Goal: Entertainment & Leisure: Browse casually

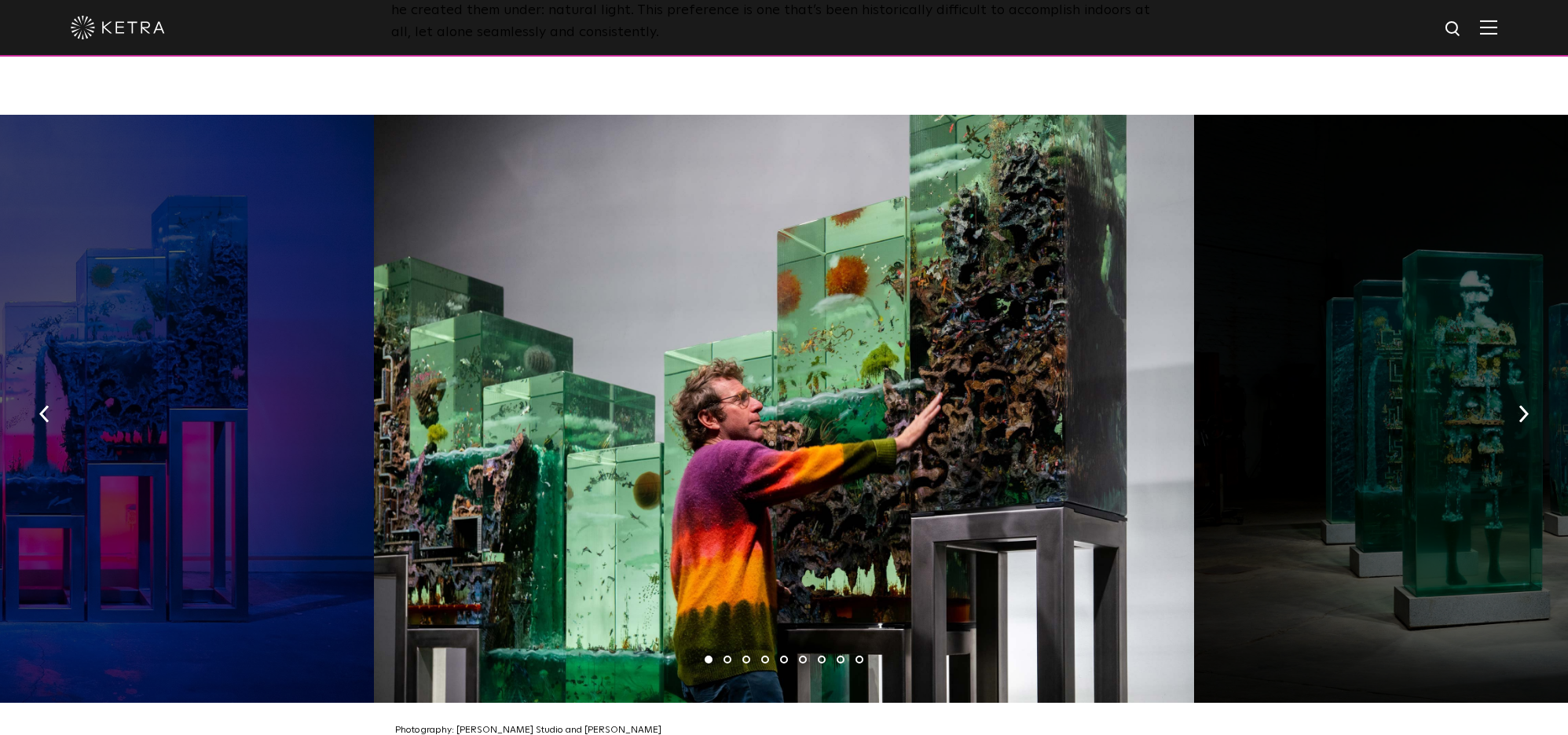
scroll to position [2408, 0]
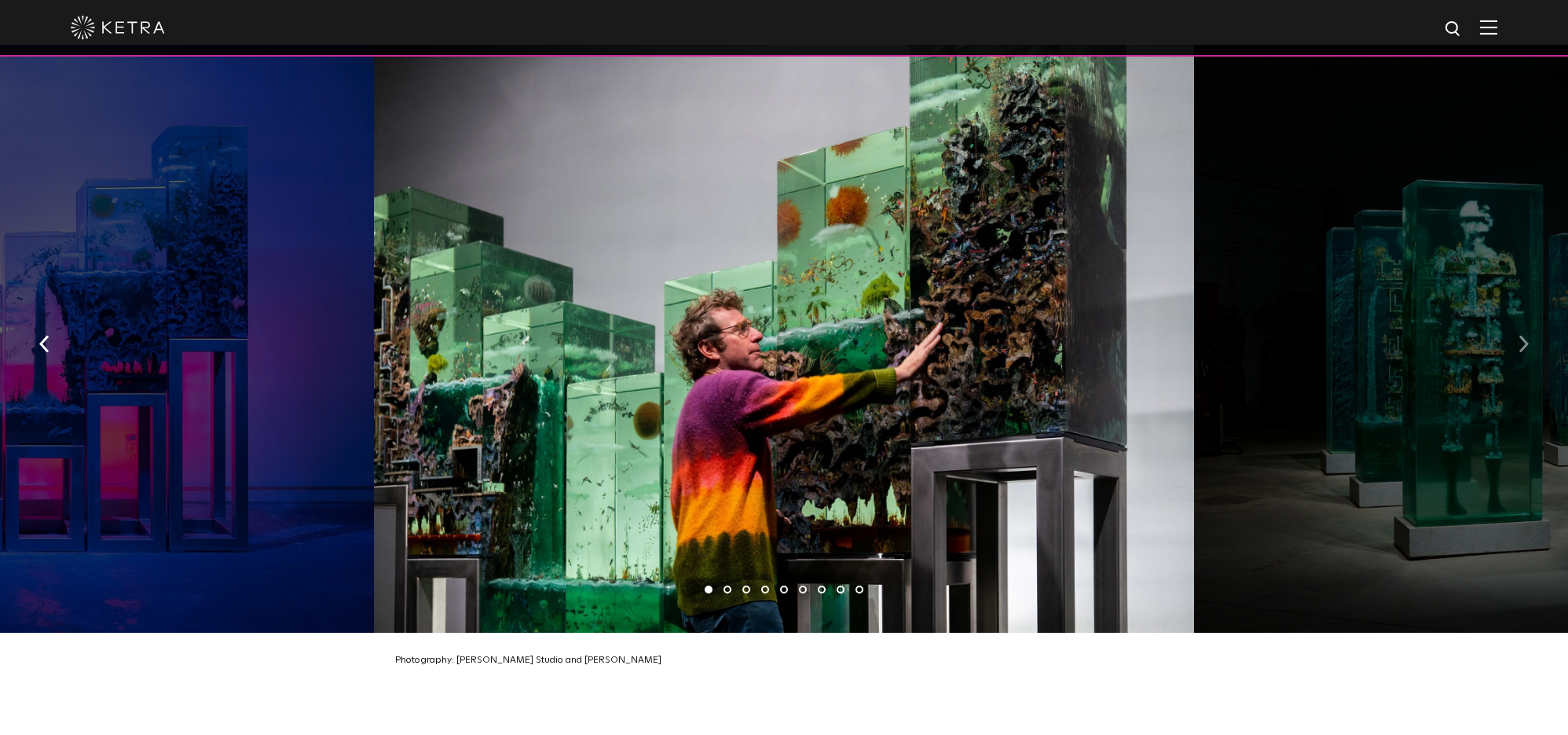
click at [1532, 316] on button "button" at bounding box center [1523, 343] width 34 height 54
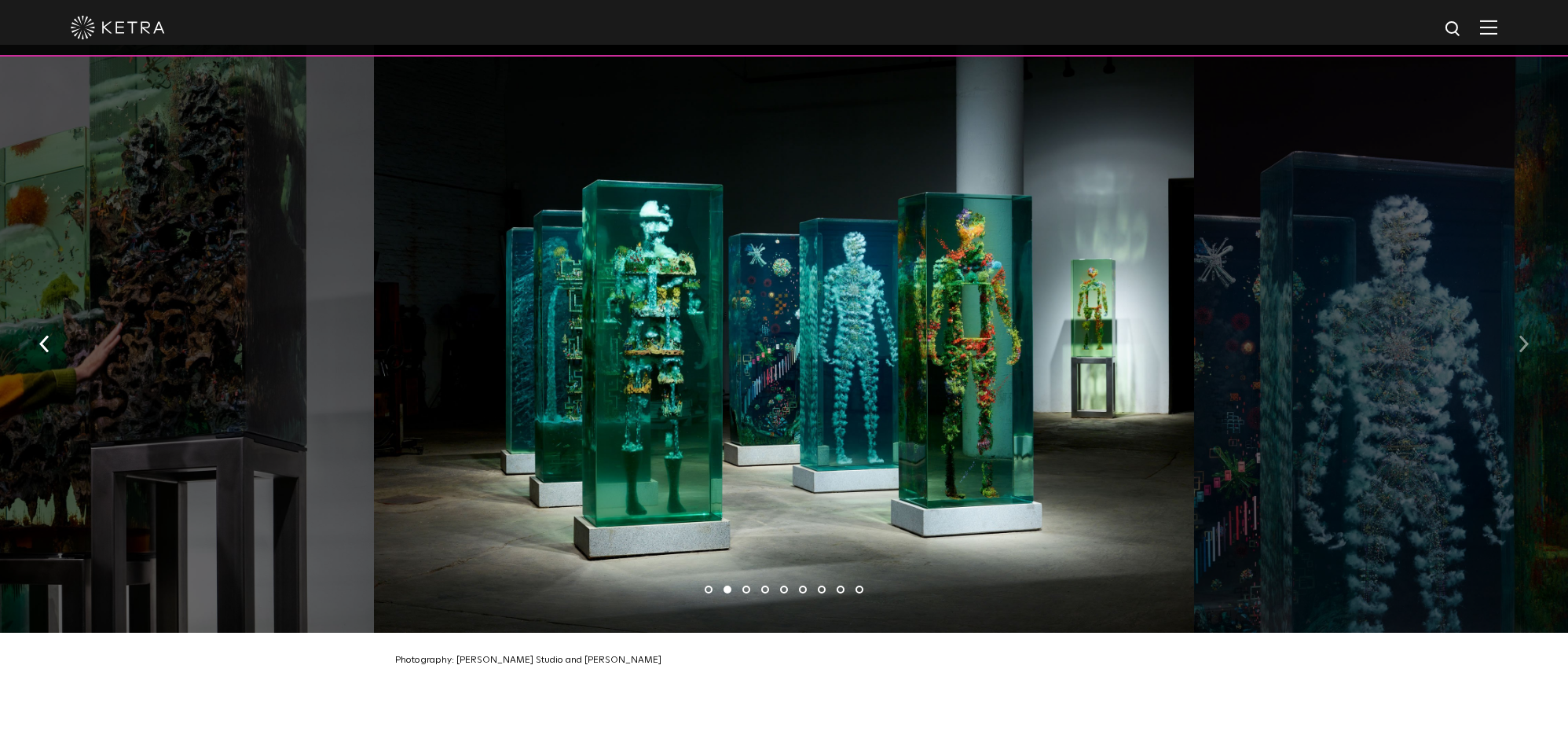
click at [1522, 335] on img "button" at bounding box center [1523, 344] width 11 height 18
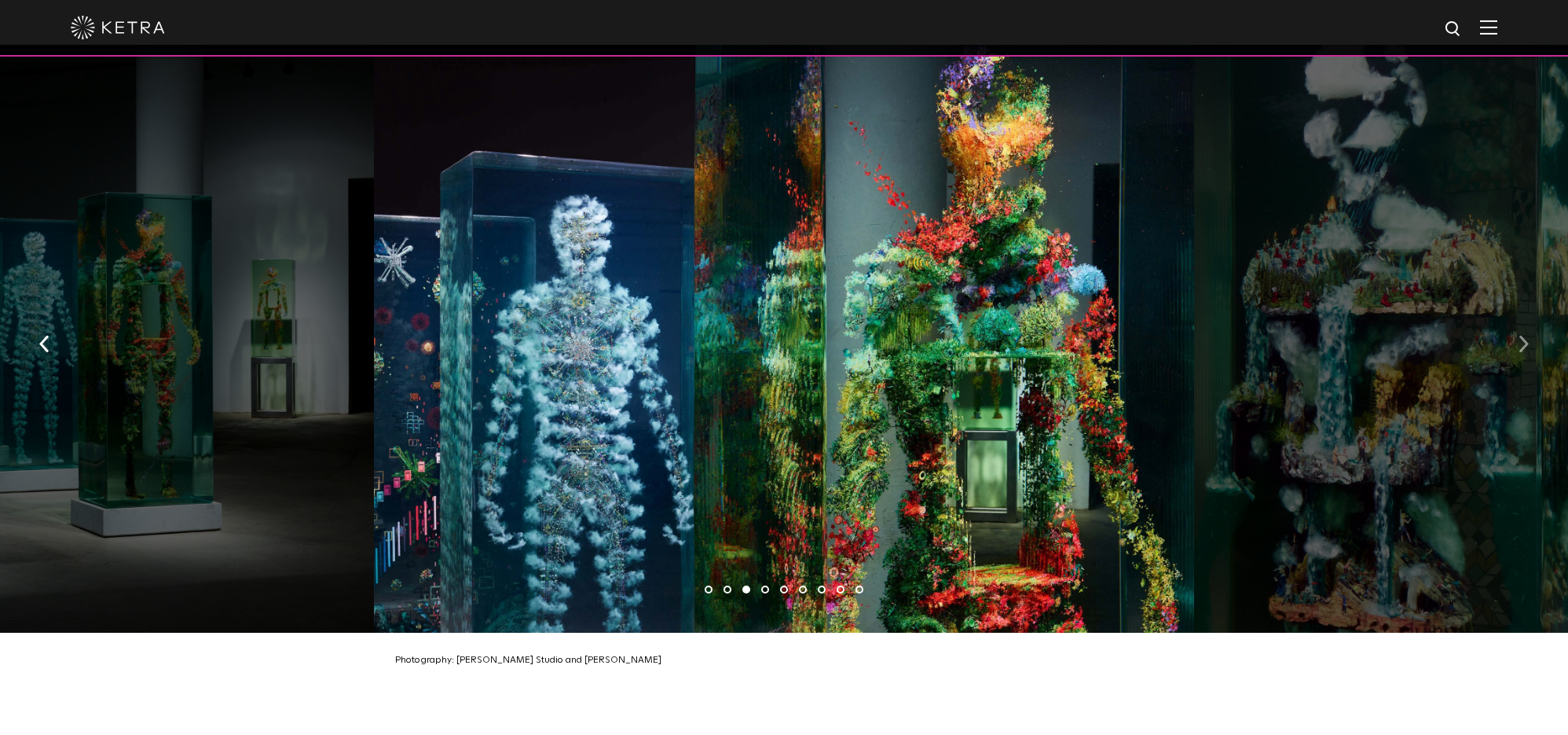
click at [1522, 335] on img "button" at bounding box center [1523, 344] width 11 height 18
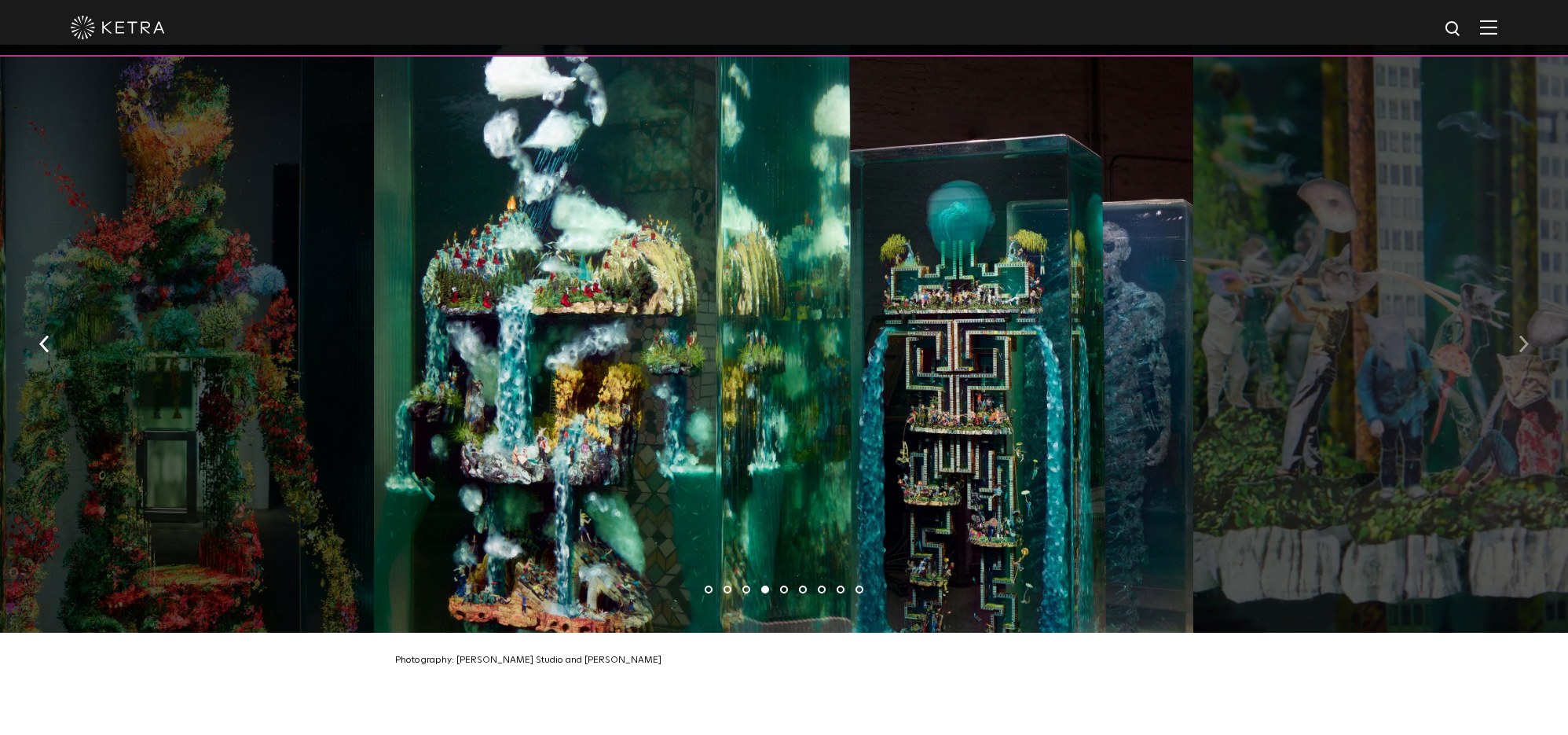
click at [1522, 335] on img "button" at bounding box center [1523, 344] width 11 height 18
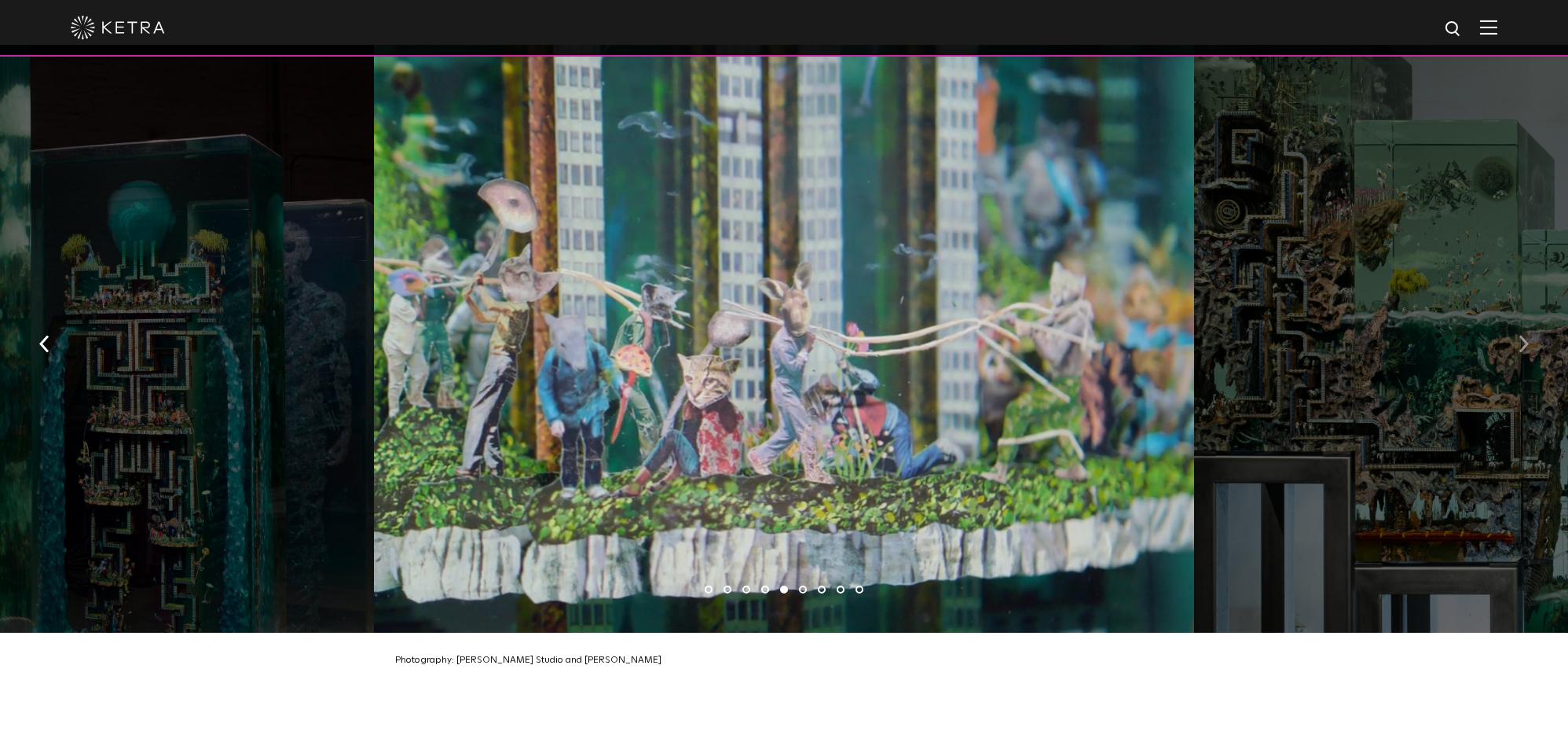
click at [1522, 335] on img "button" at bounding box center [1523, 344] width 11 height 18
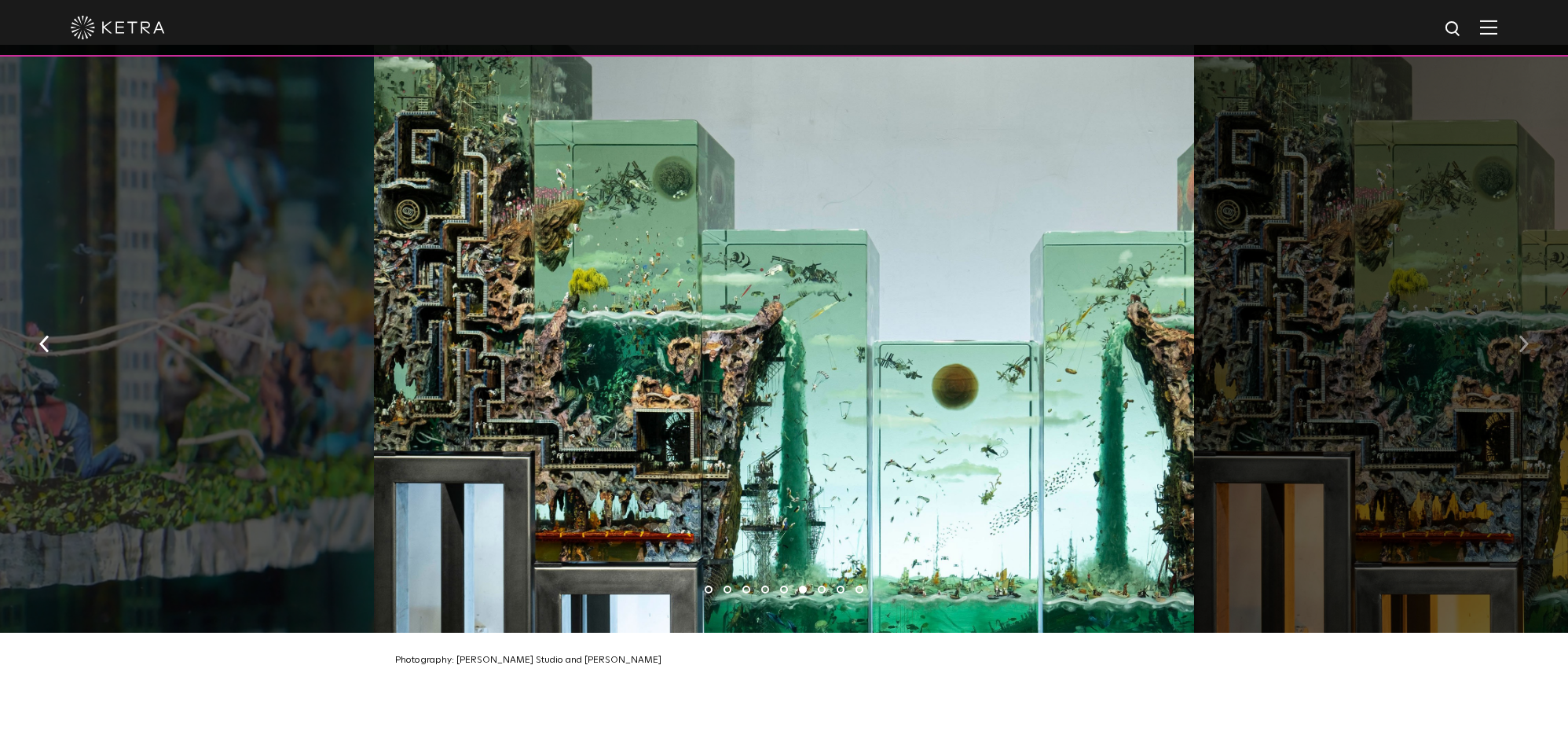
click at [1522, 335] on img "button" at bounding box center [1523, 344] width 11 height 18
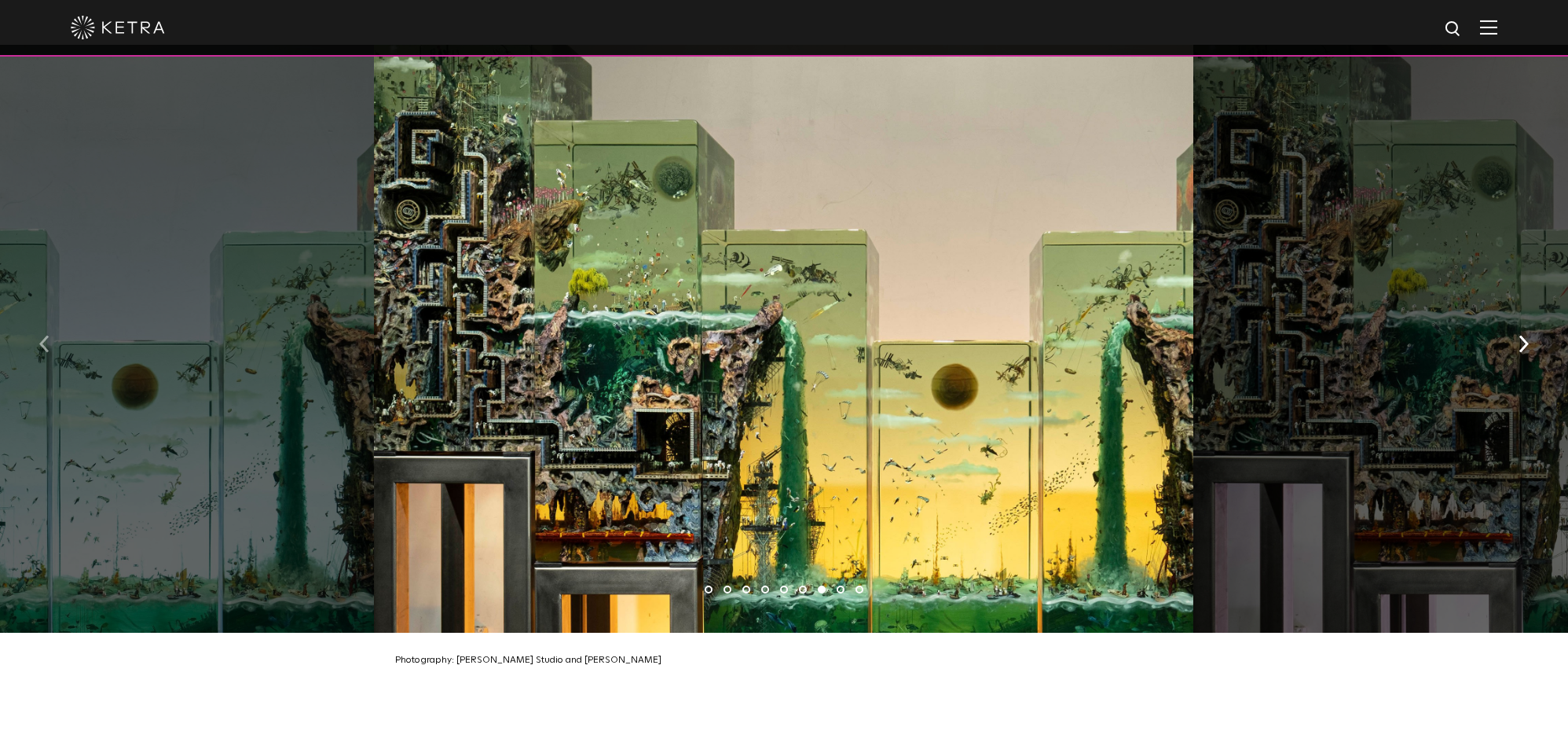
click at [42, 335] on img "button" at bounding box center [44, 344] width 11 height 18
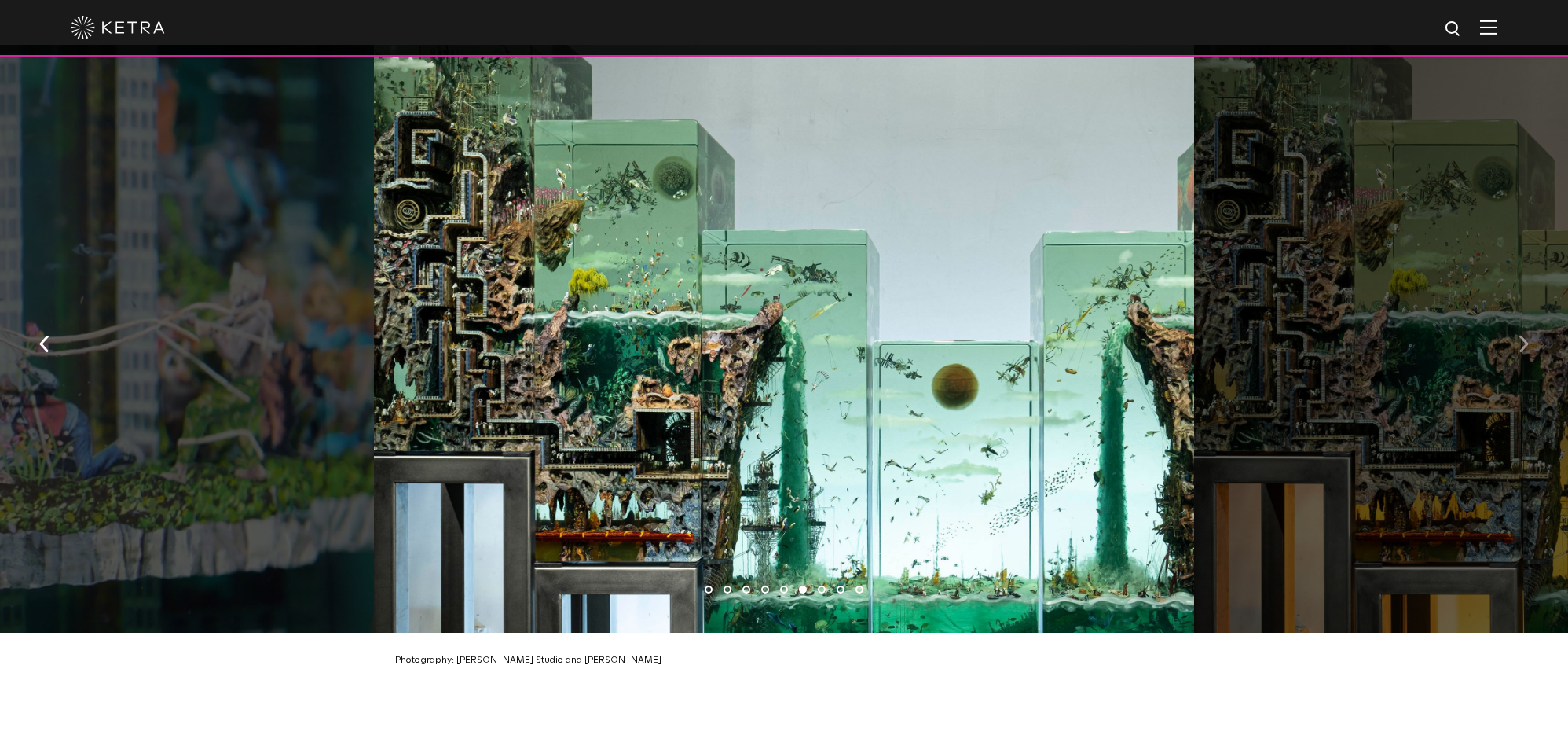
click at [1532, 316] on button "button" at bounding box center [1523, 343] width 34 height 54
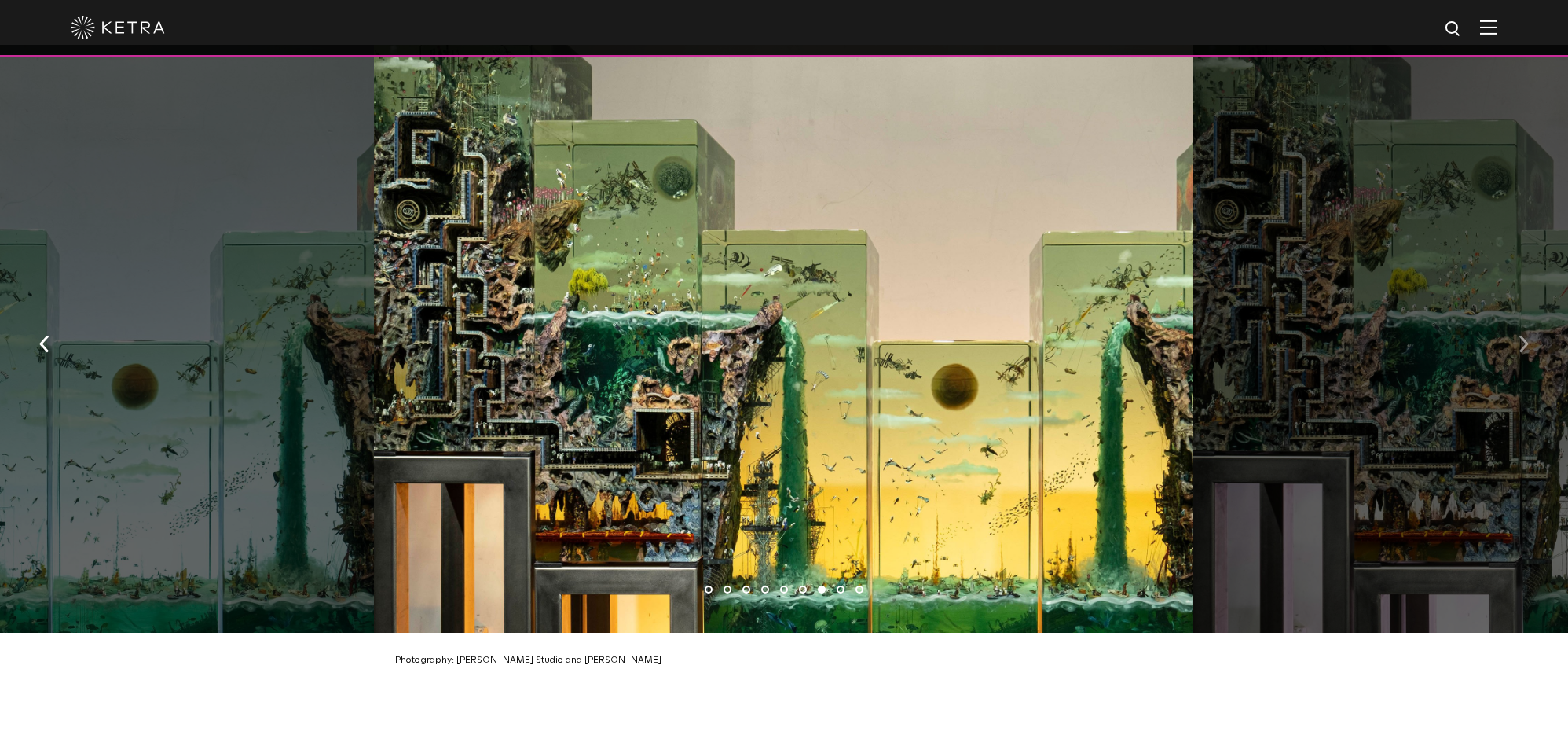
click at [1531, 316] on button "button" at bounding box center [1523, 343] width 34 height 54
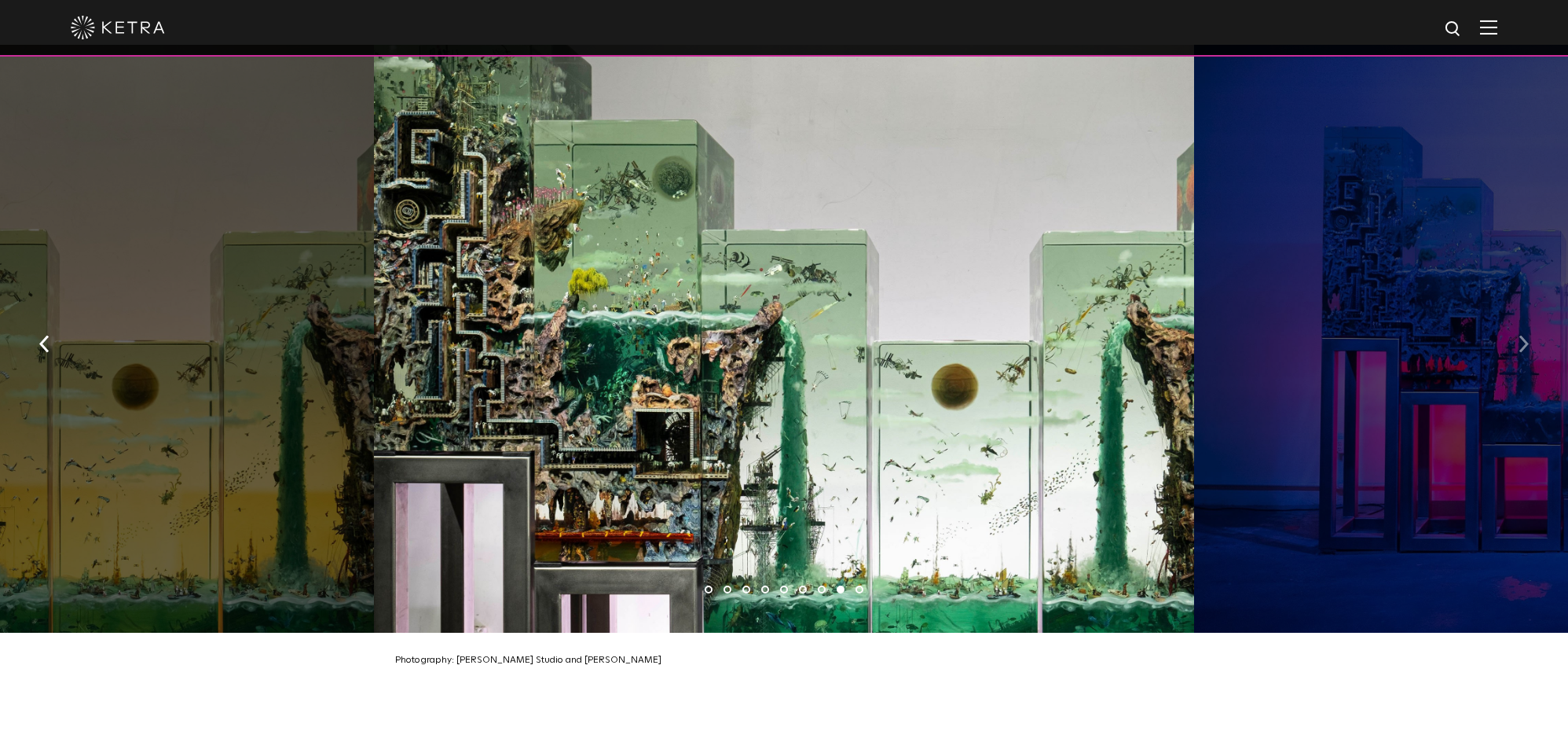
click at [1531, 316] on button "button" at bounding box center [1523, 343] width 34 height 54
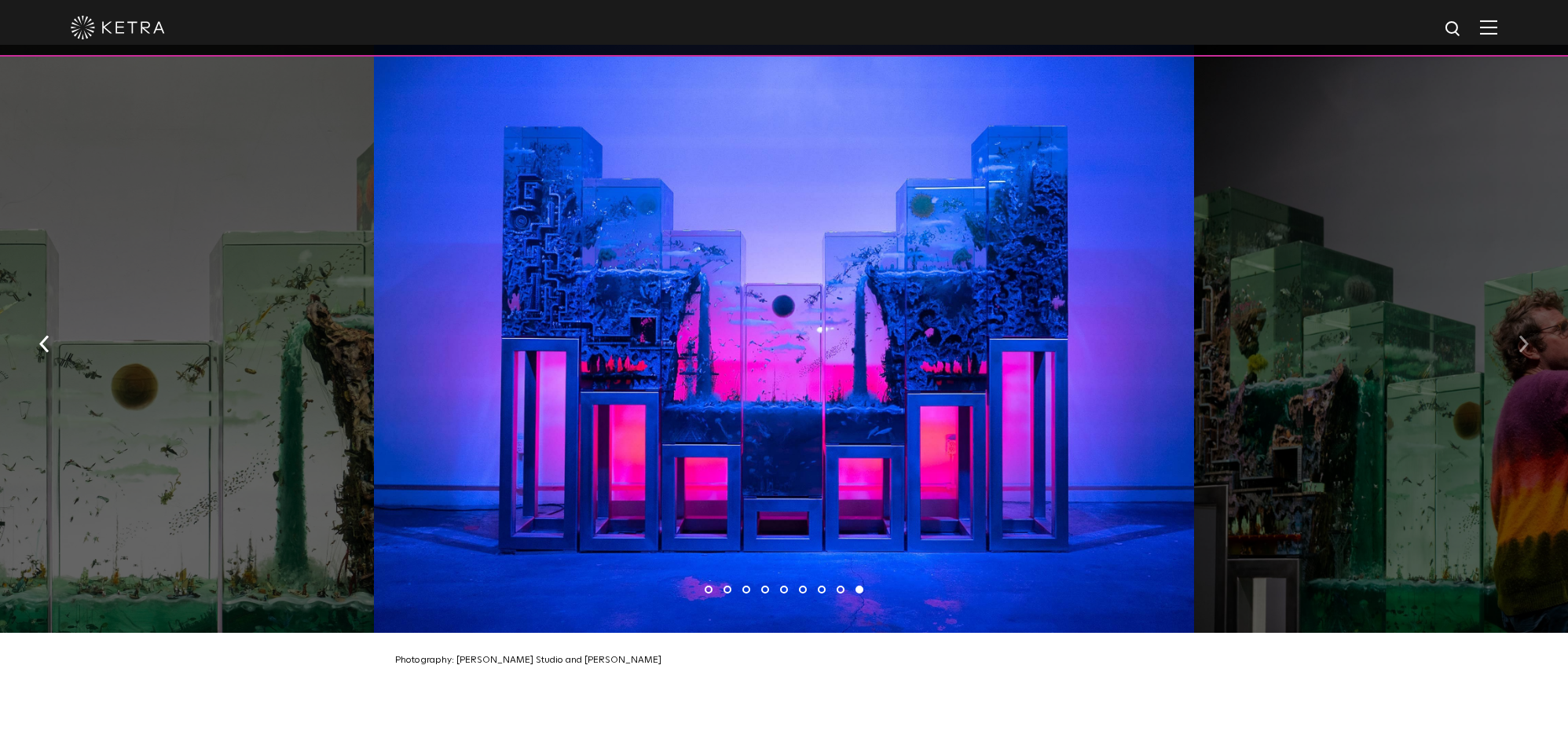
click at [1531, 316] on button "button" at bounding box center [1523, 343] width 34 height 54
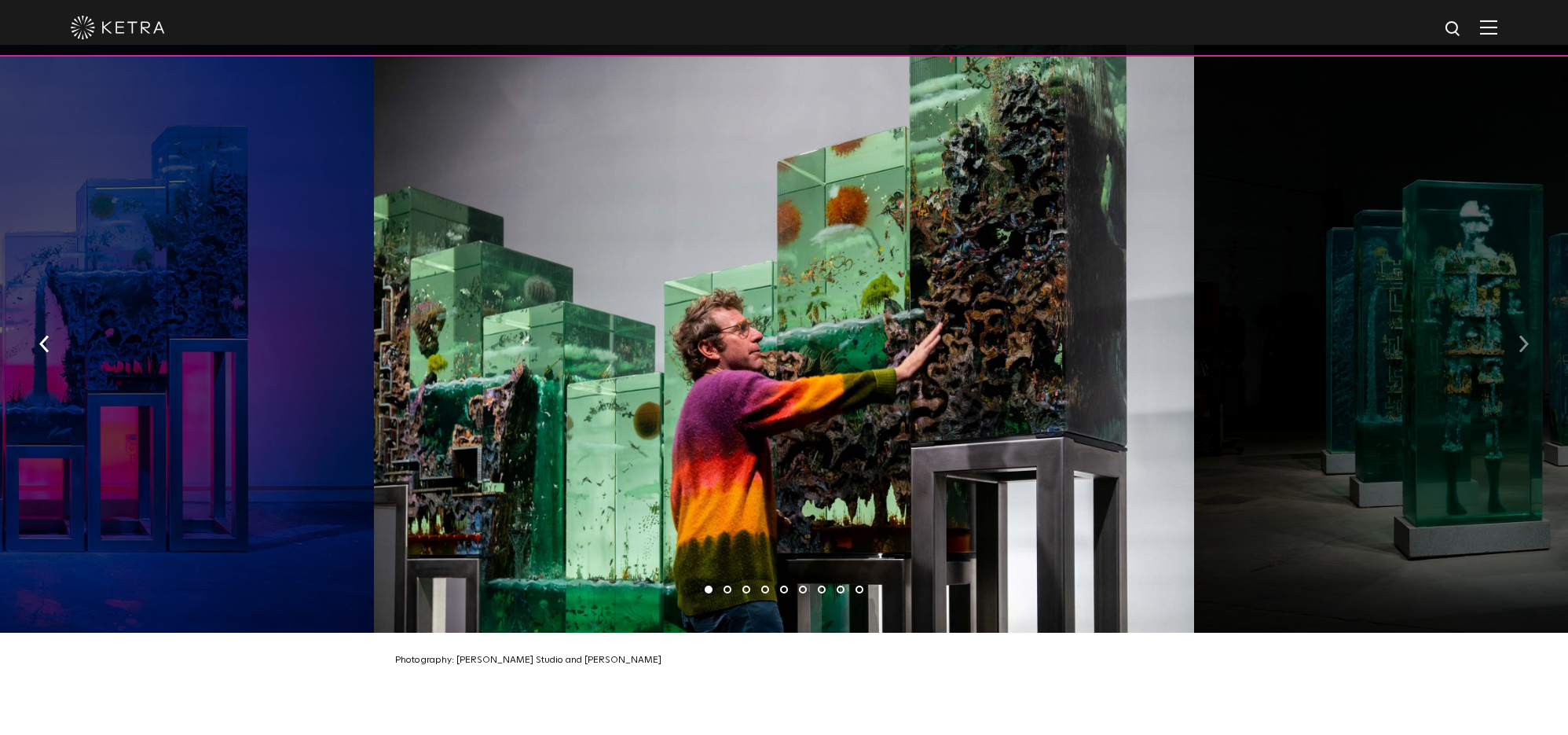
click at [1527, 335] on img "button" at bounding box center [1523, 344] width 11 height 18
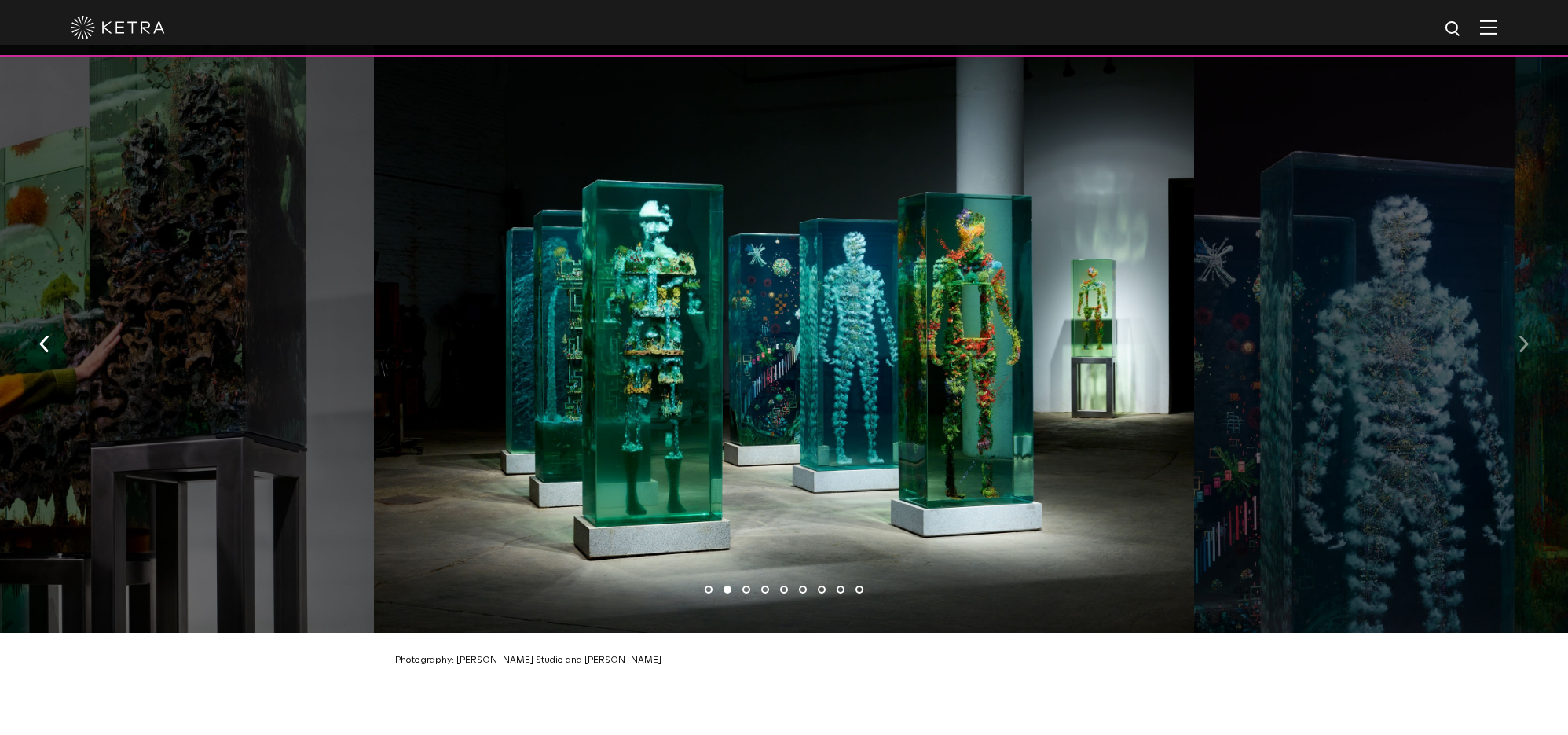
click at [1528, 335] on img "button" at bounding box center [1523, 344] width 11 height 18
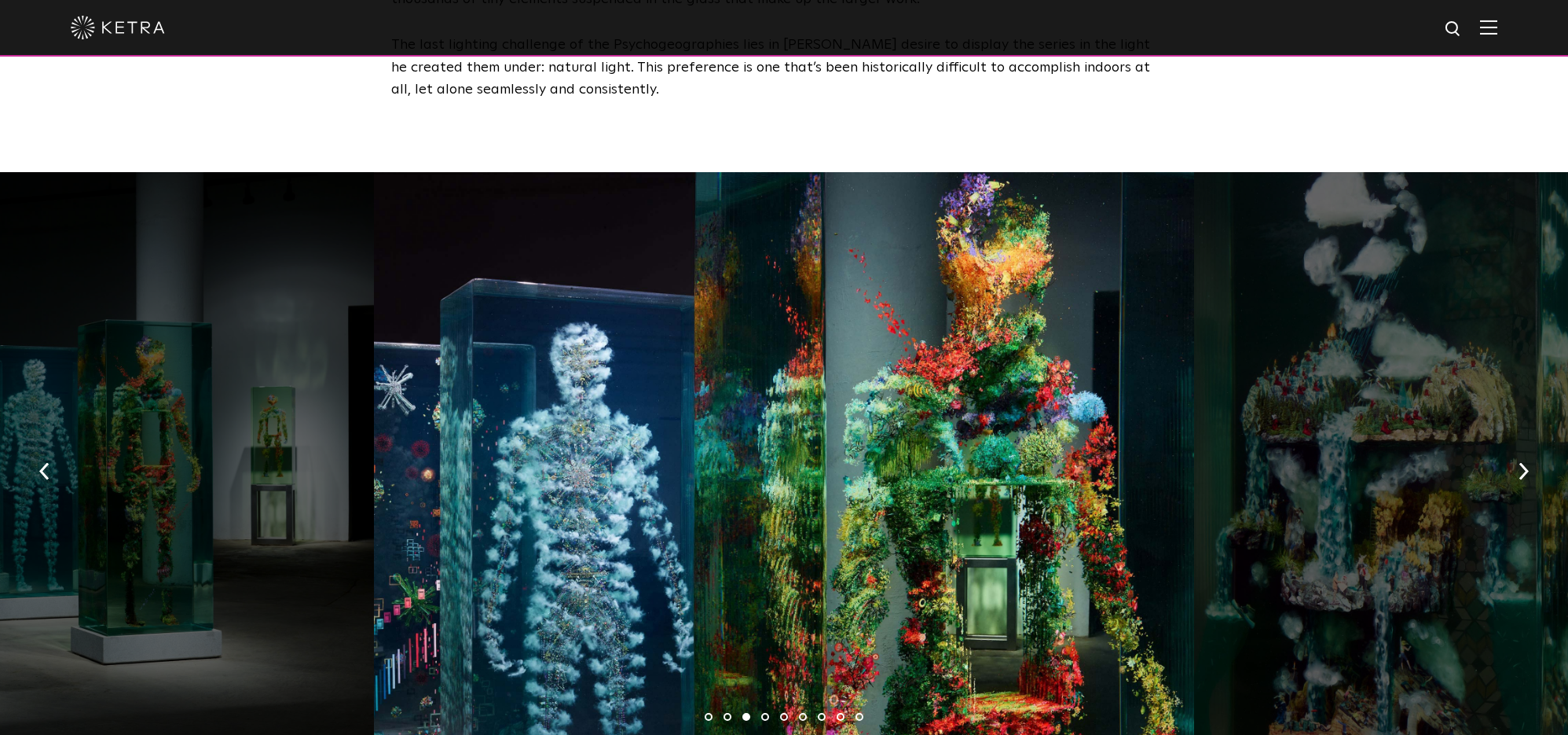
scroll to position [2292, 0]
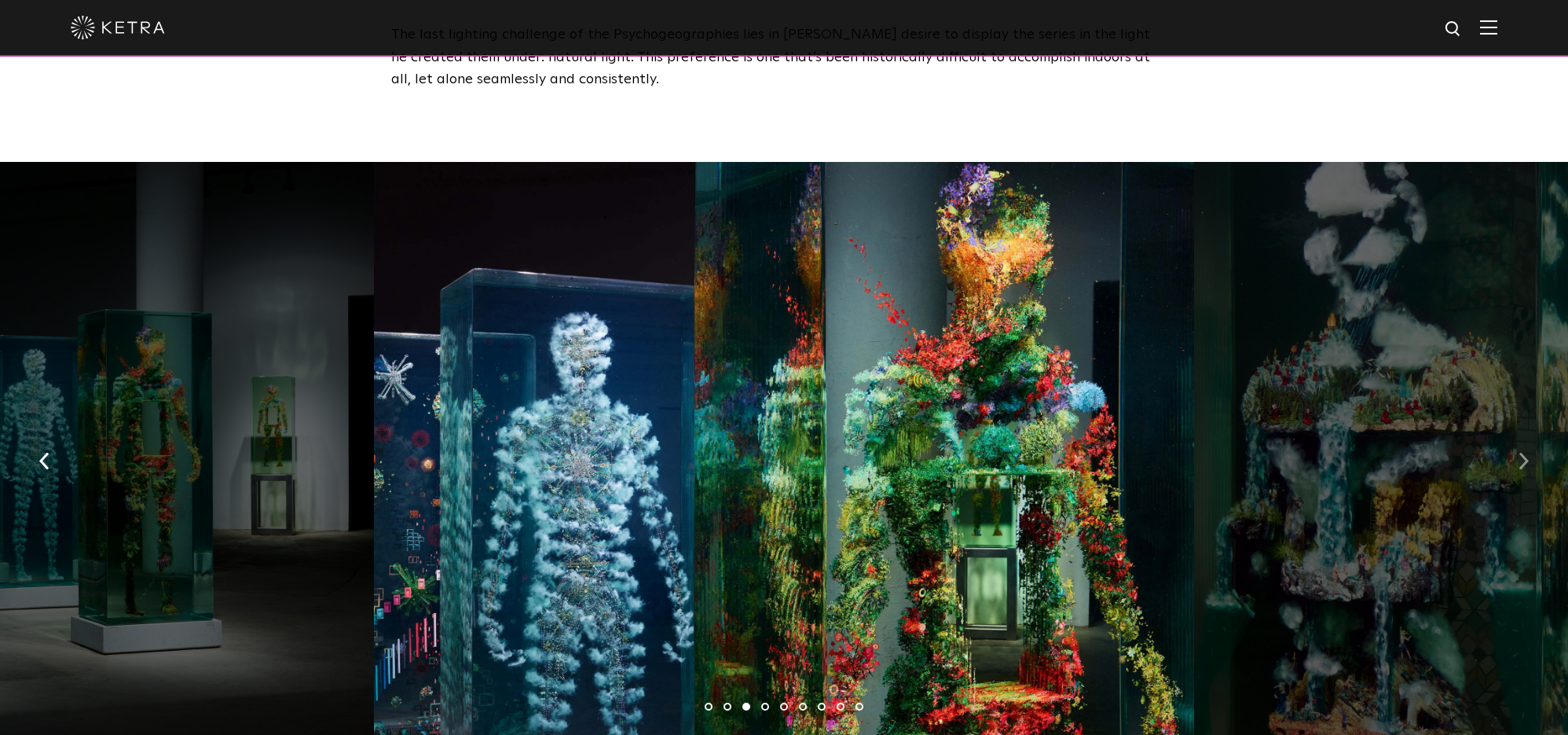
click at [1522, 452] on img "button" at bounding box center [1523, 461] width 11 height 18
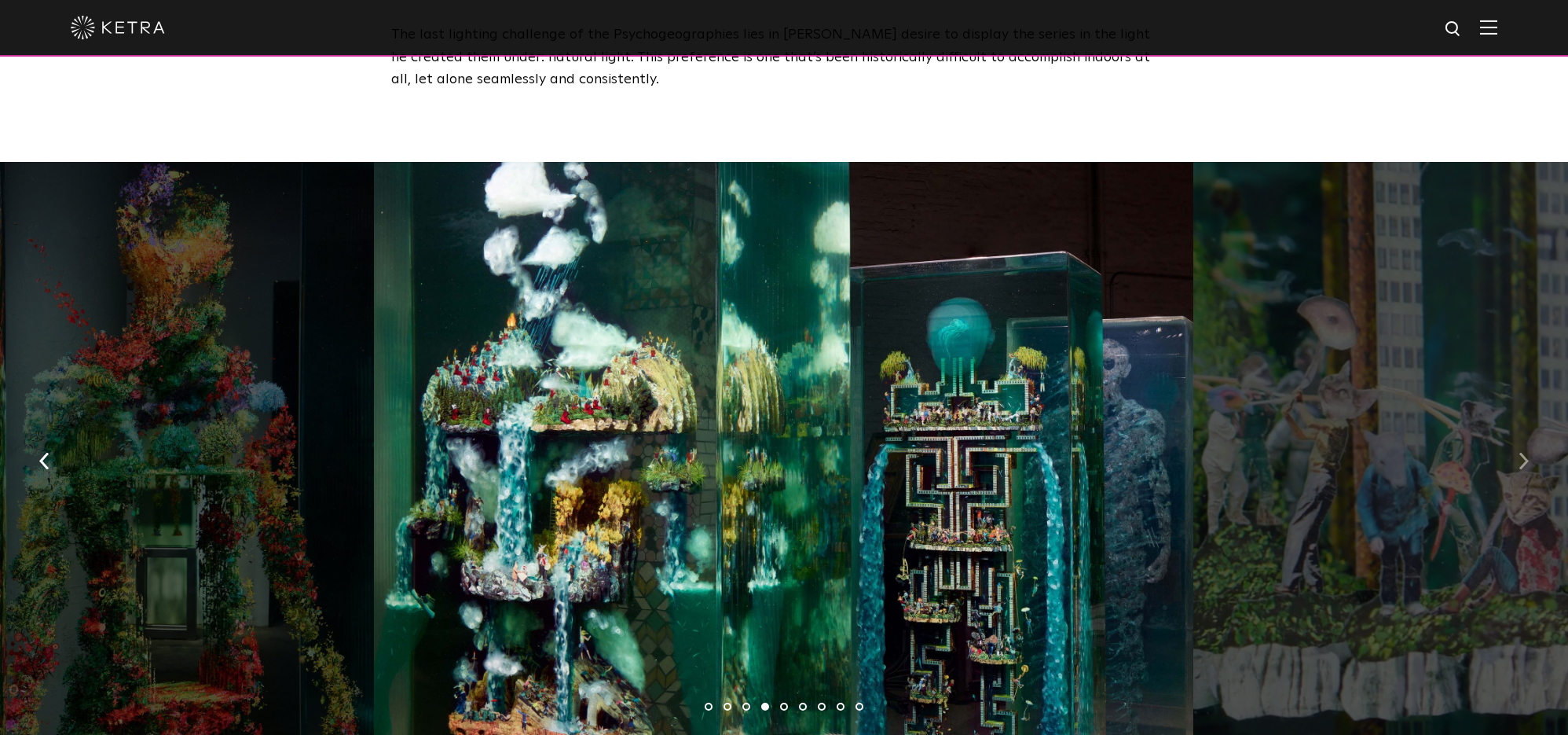
click at [1522, 452] on img "button" at bounding box center [1523, 461] width 11 height 18
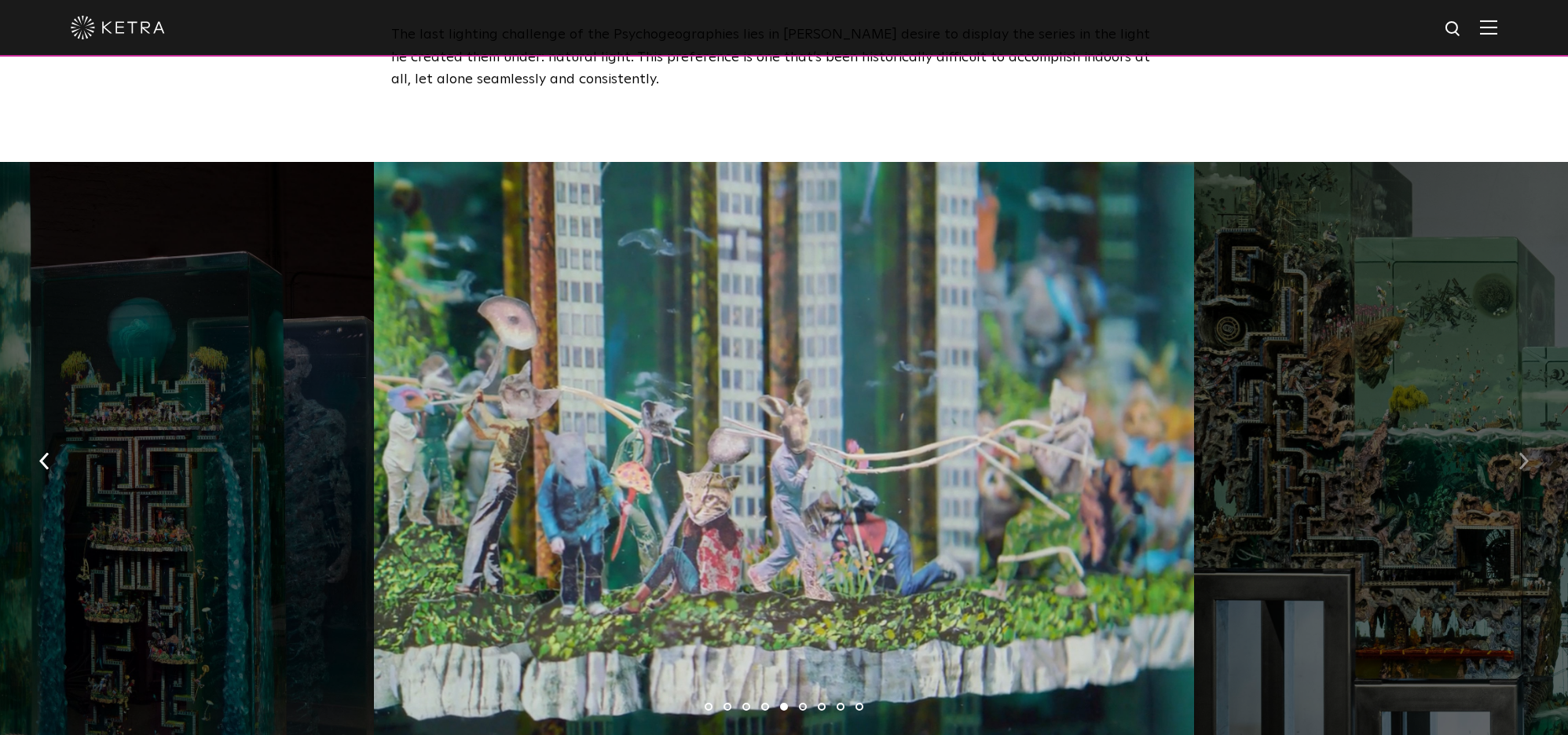
click at [1528, 452] on img "button" at bounding box center [1523, 461] width 11 height 18
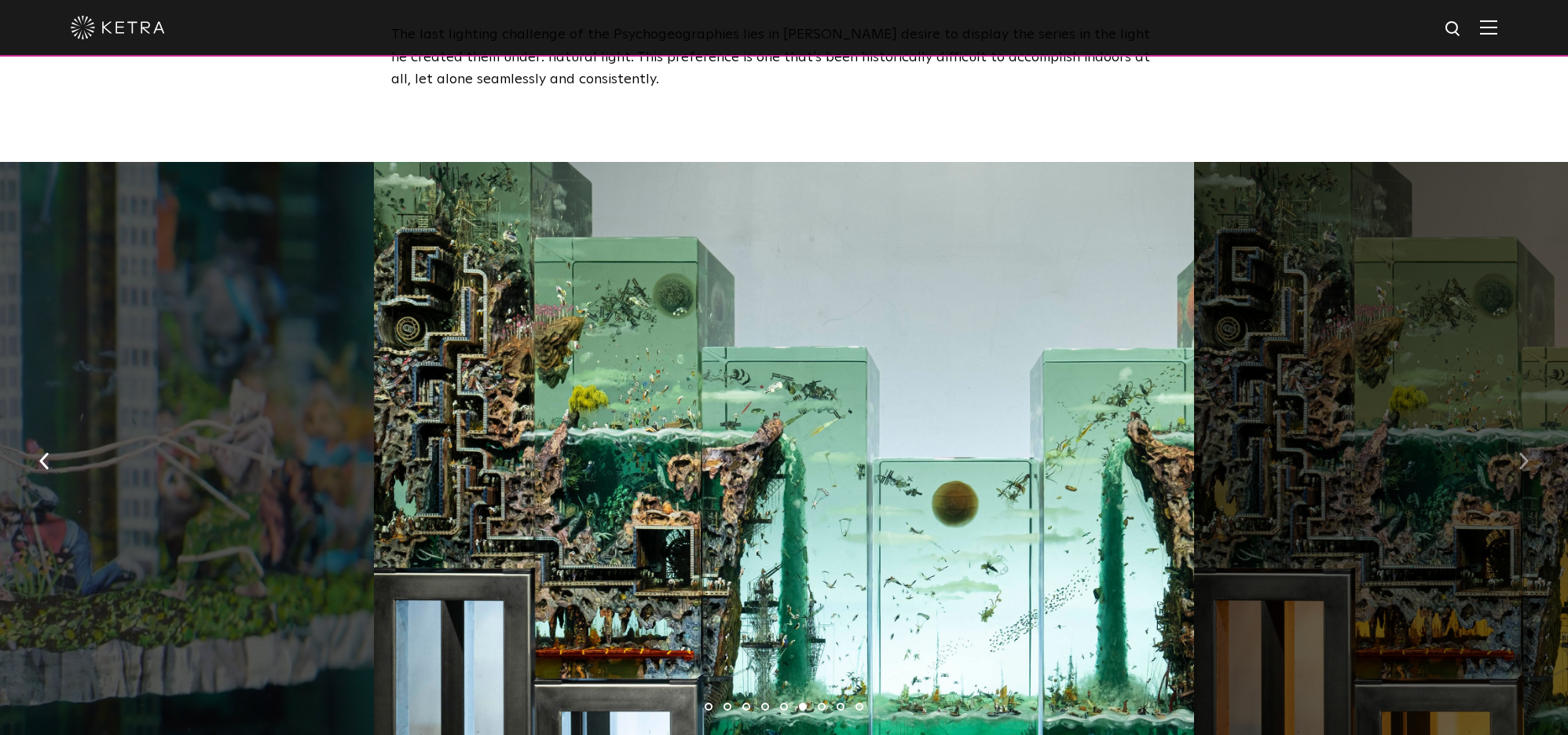
click at [1524, 452] on img "button" at bounding box center [1523, 461] width 11 height 18
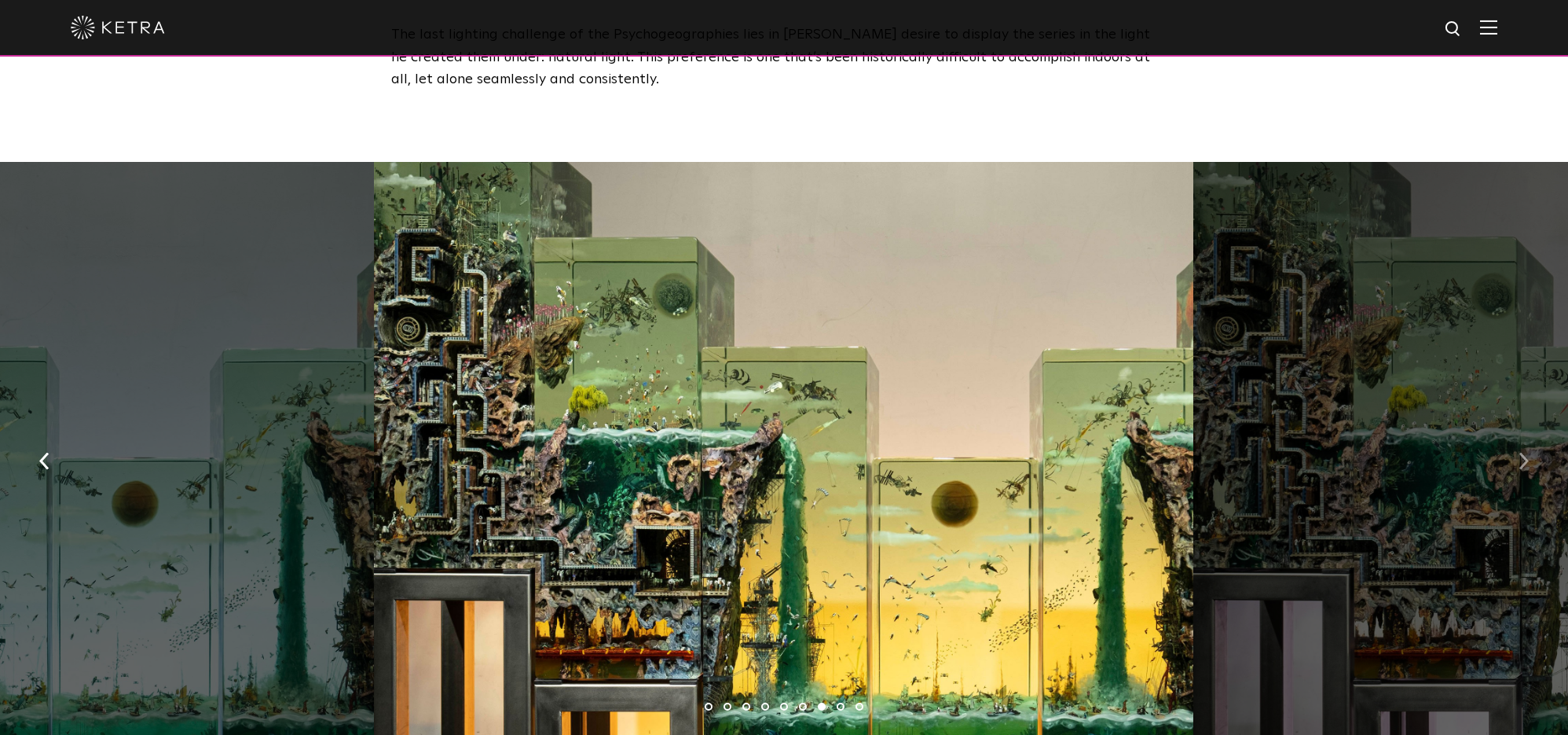
click at [1525, 452] on img "button" at bounding box center [1523, 461] width 11 height 18
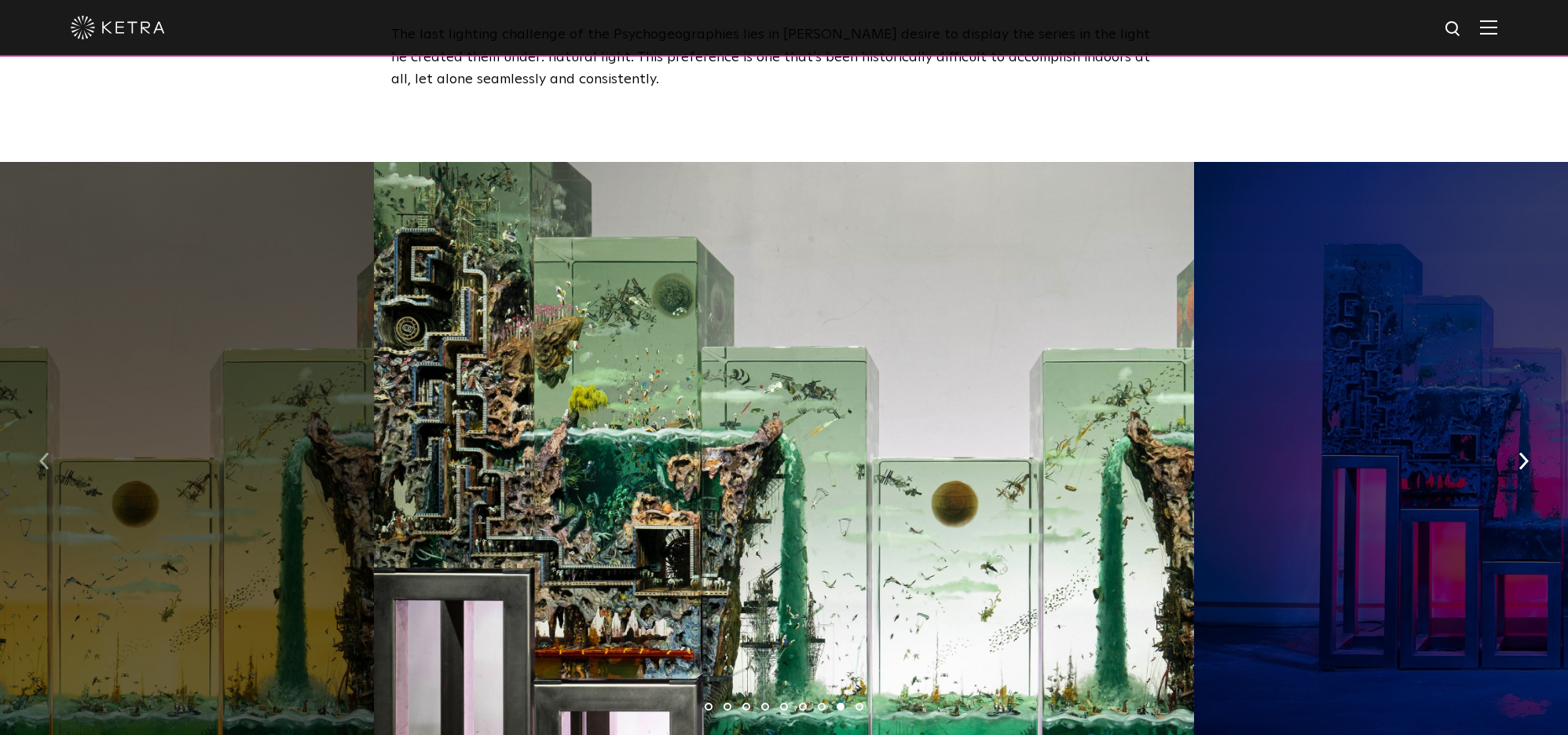
click at [46, 452] on img "button" at bounding box center [44, 461] width 11 height 18
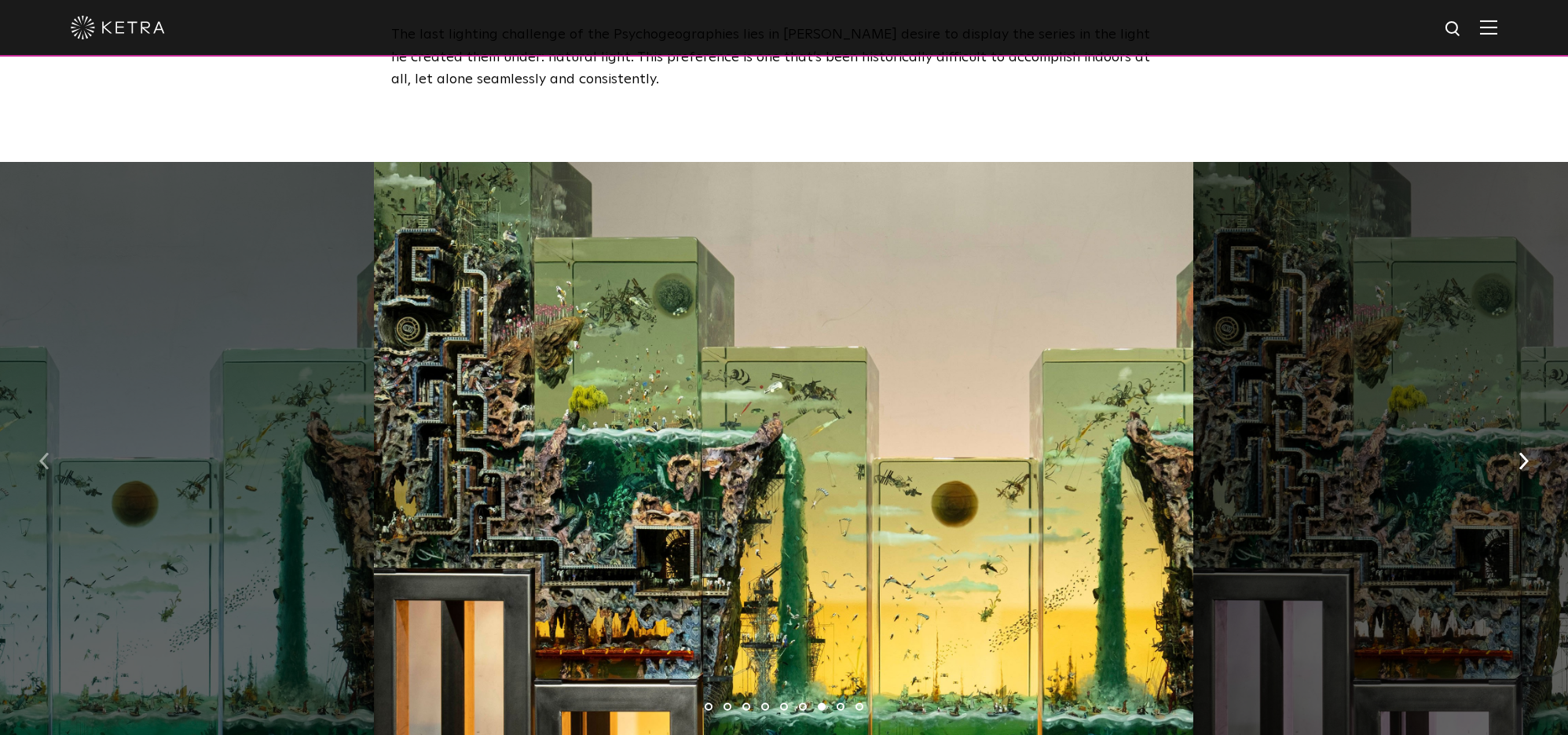
click at [46, 452] on img "button" at bounding box center [44, 461] width 11 height 18
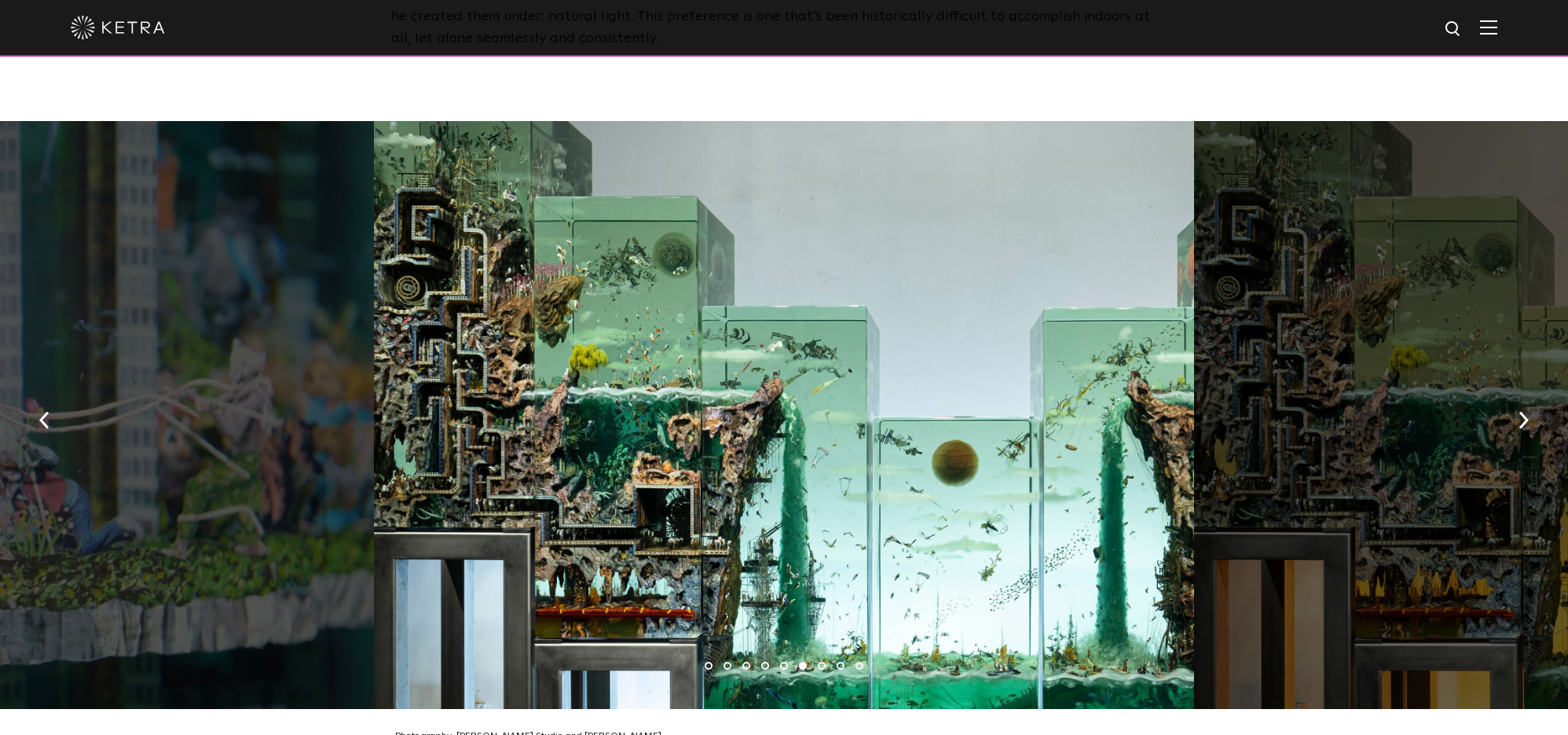
scroll to position [2342, 0]
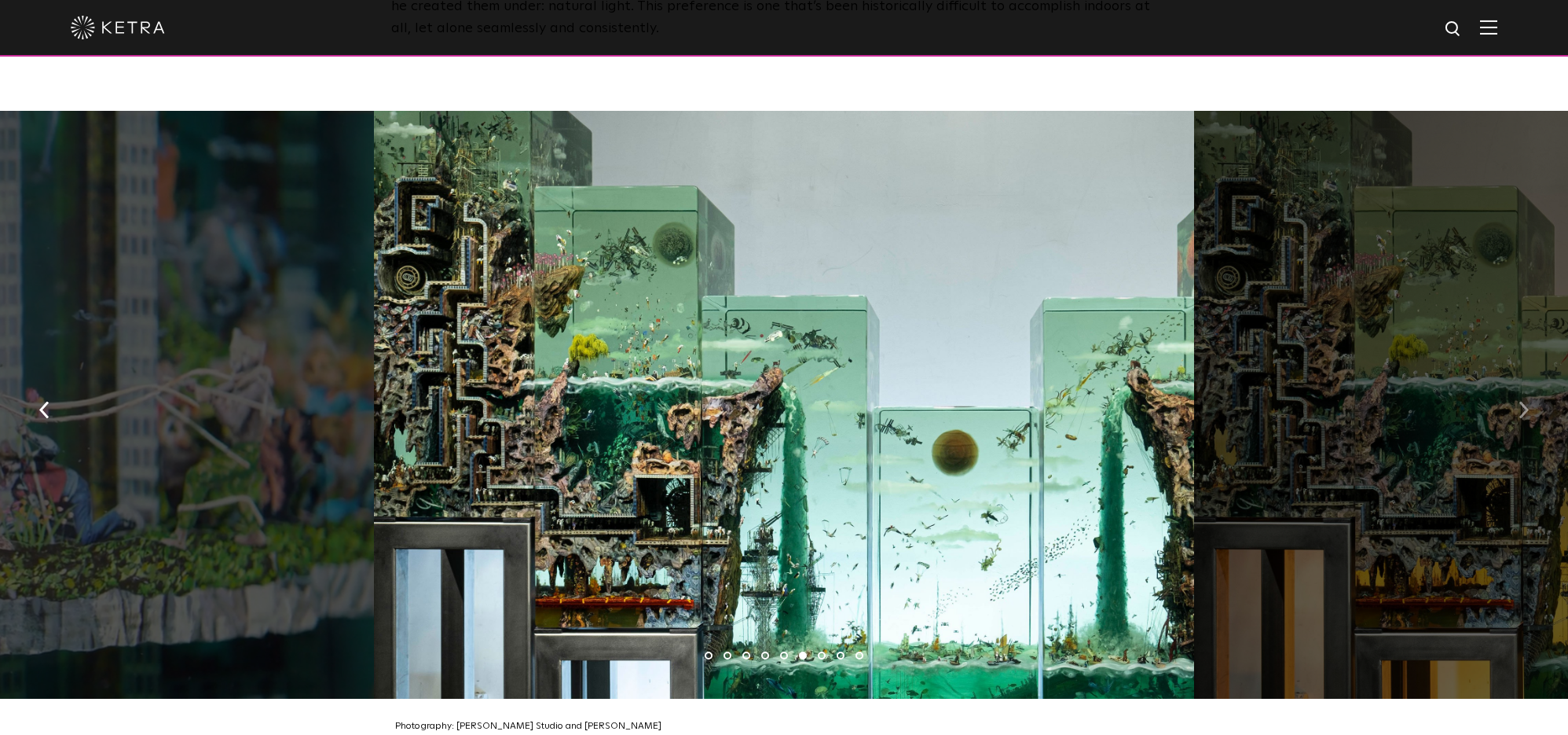
click at [1524, 402] on img "button" at bounding box center [1523, 410] width 11 height 18
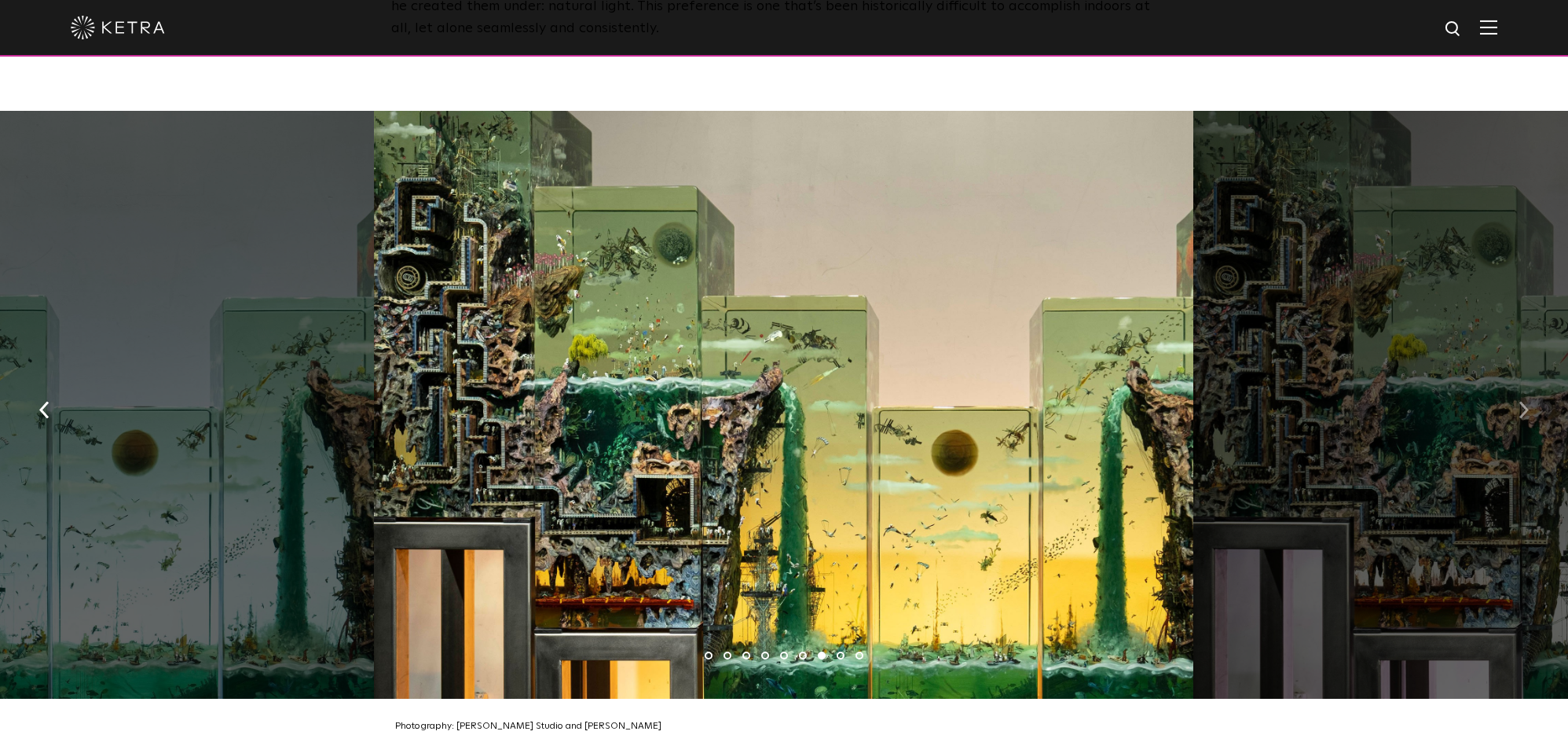
click at [1524, 402] on img "button" at bounding box center [1523, 410] width 11 height 18
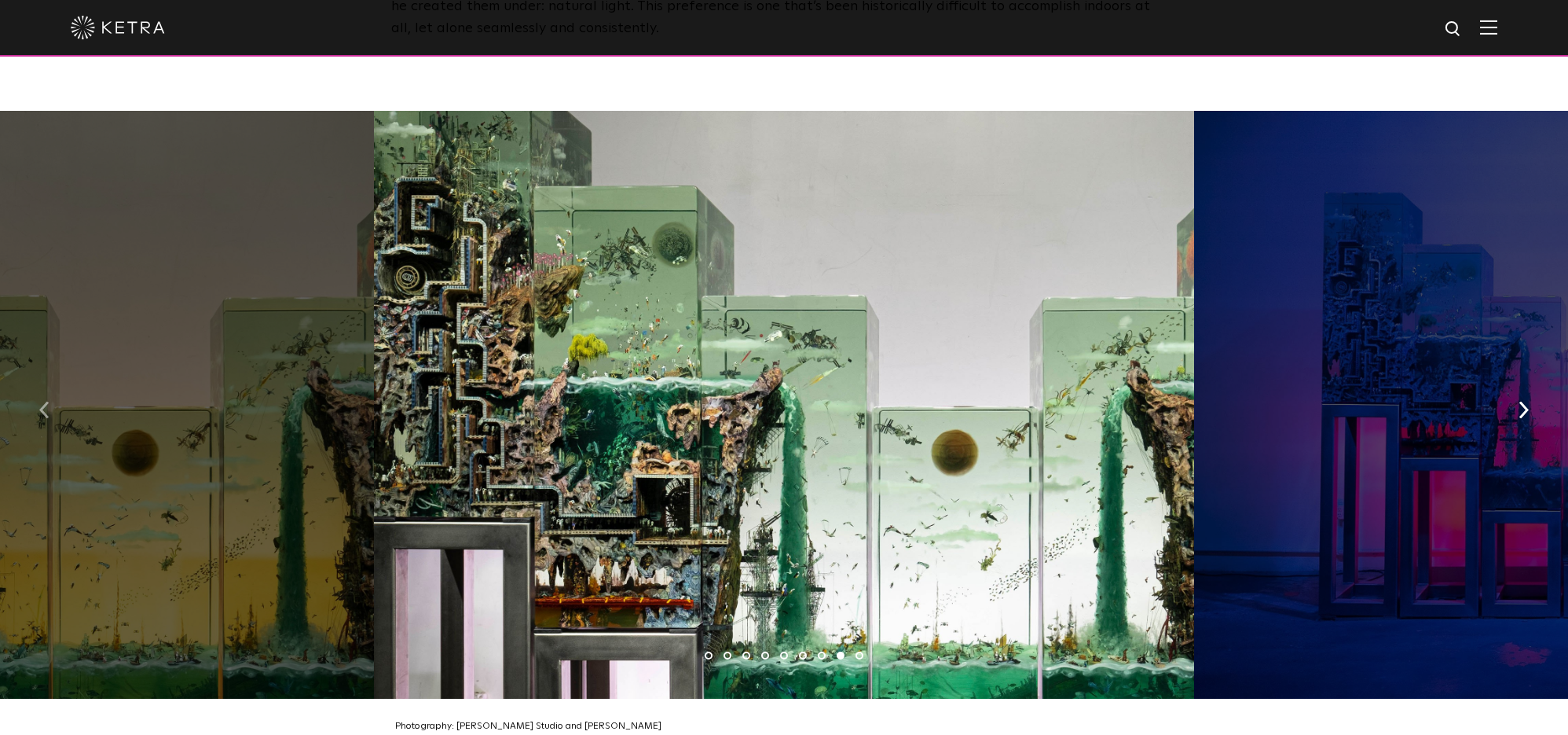
click at [41, 402] on img "button" at bounding box center [44, 410] width 11 height 18
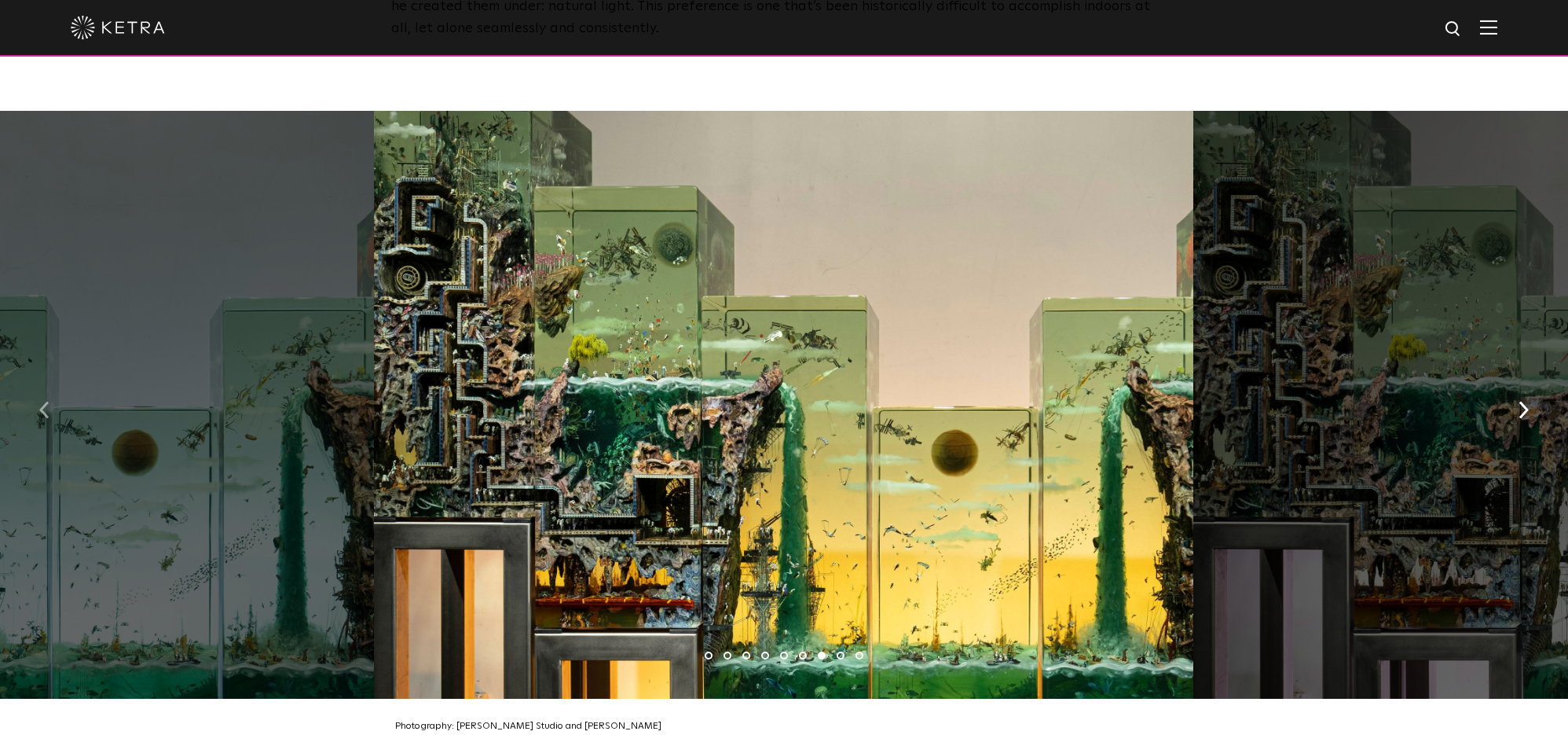
click at [41, 402] on img "button" at bounding box center [44, 410] width 11 height 18
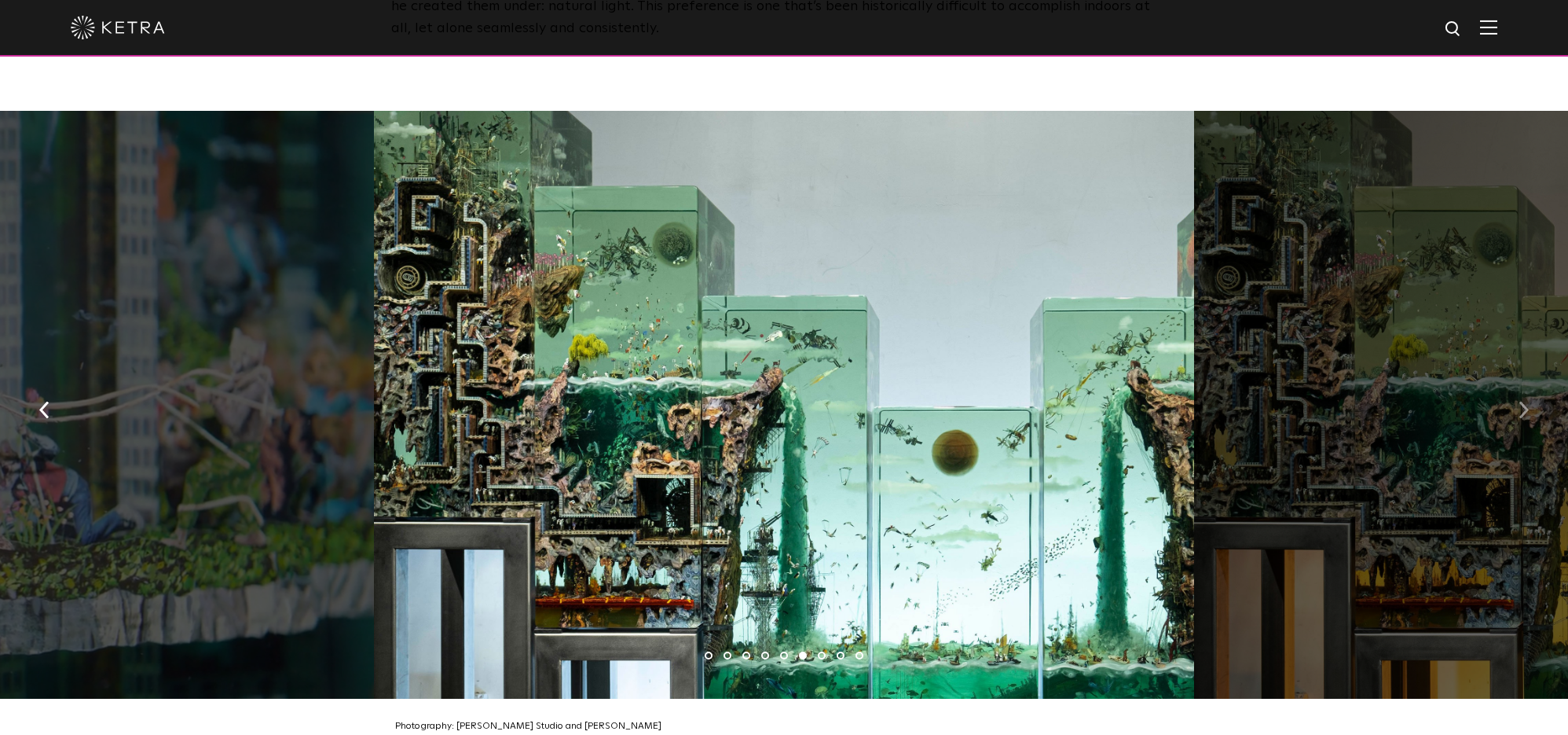
click at [1523, 402] on img "button" at bounding box center [1523, 410] width 11 height 18
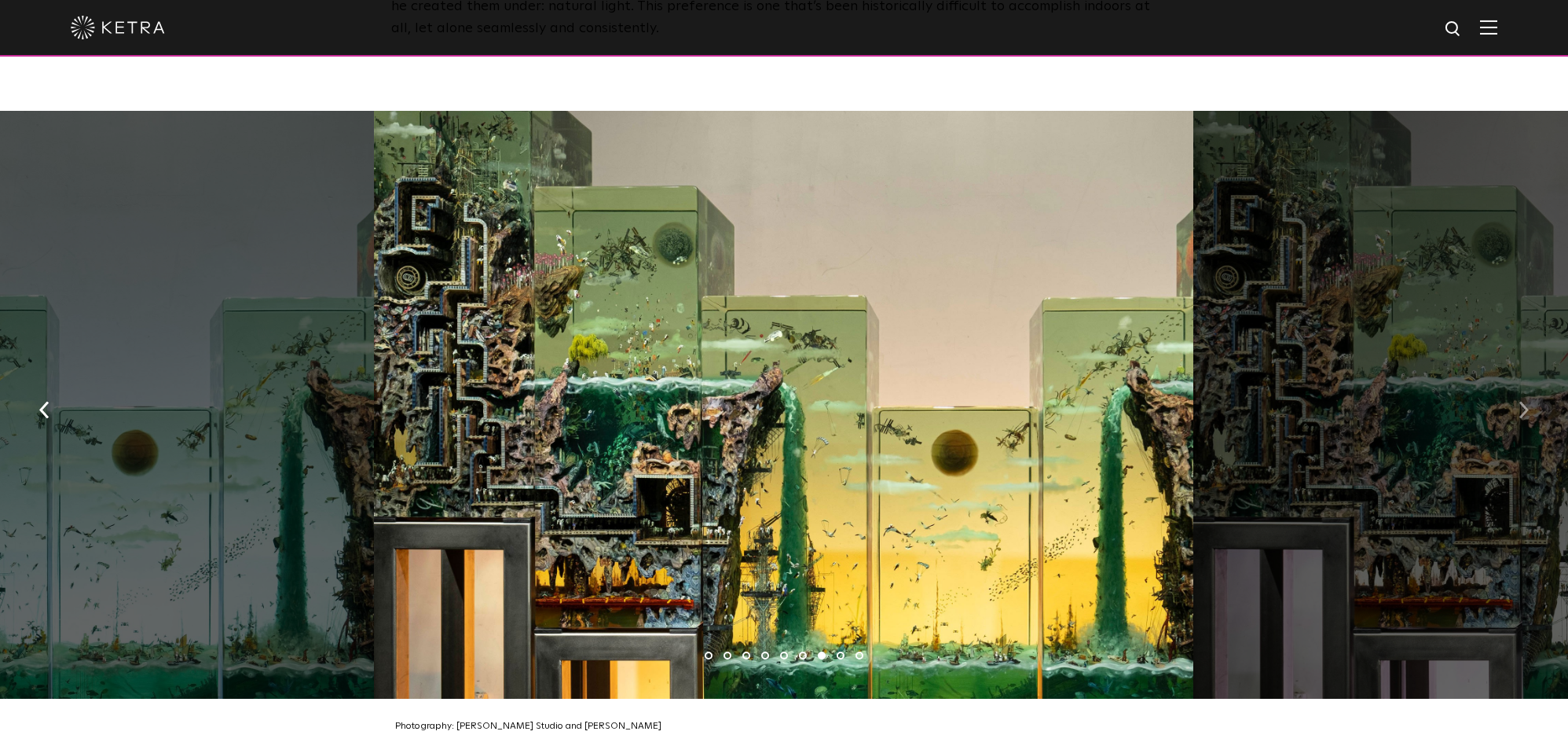
click at [1523, 402] on img "button" at bounding box center [1523, 410] width 11 height 18
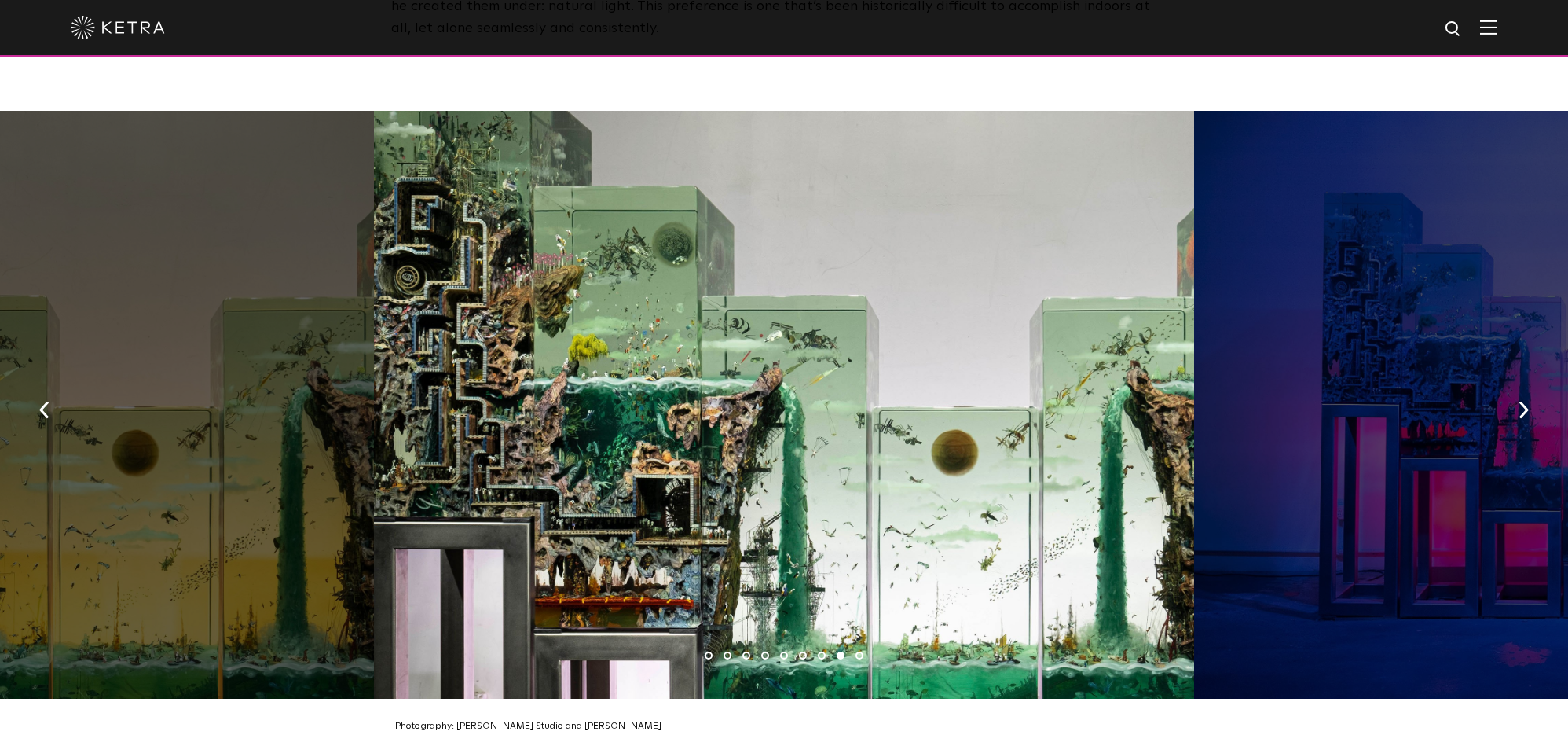
click at [45, 402] on img "button" at bounding box center [44, 410] width 11 height 18
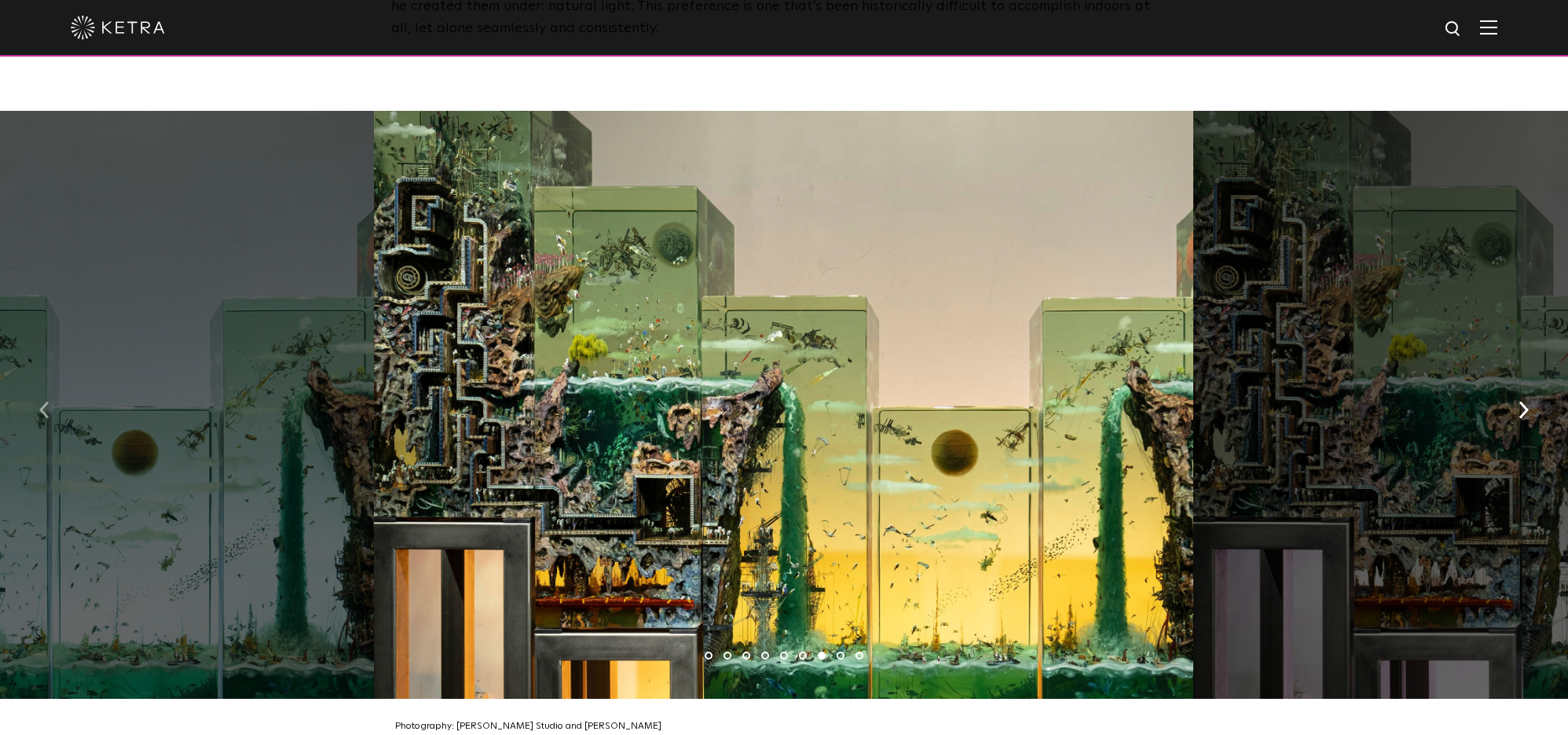
click at [46, 402] on img "button" at bounding box center [44, 410] width 11 height 18
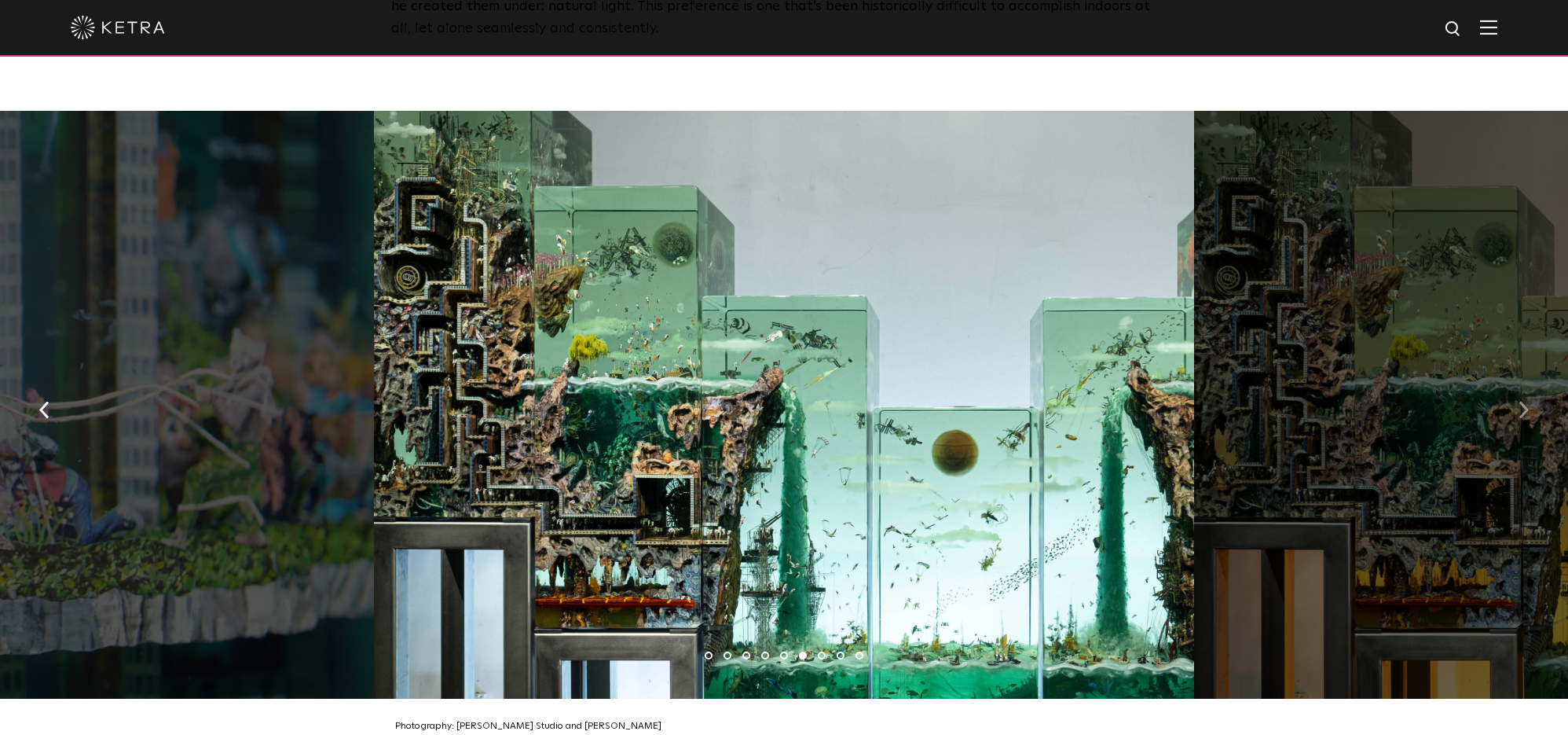
click at [1517, 382] on button "button" at bounding box center [1523, 409] width 34 height 54
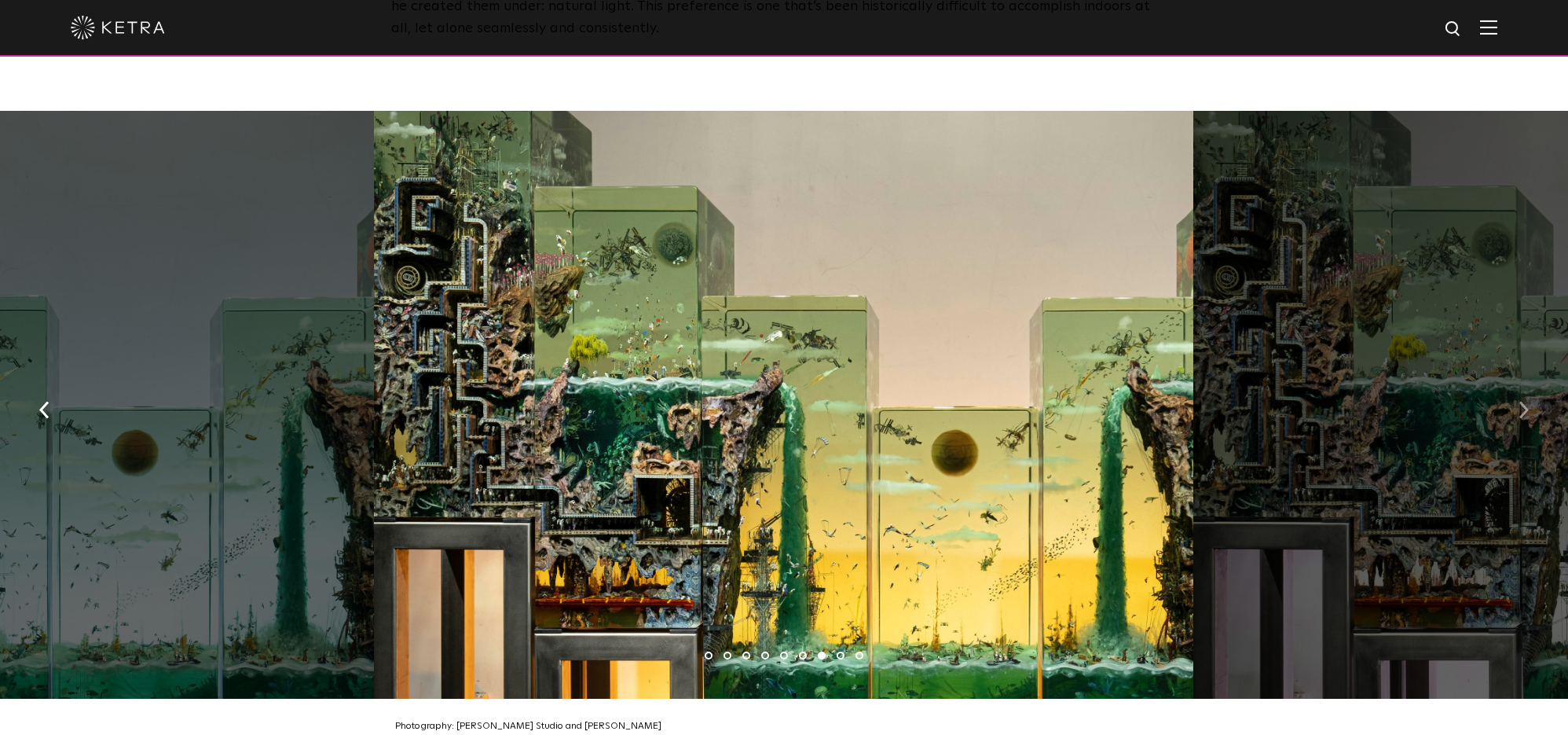
click at [1517, 382] on button "button" at bounding box center [1523, 409] width 34 height 54
